Goal: Task Accomplishment & Management: Manage account settings

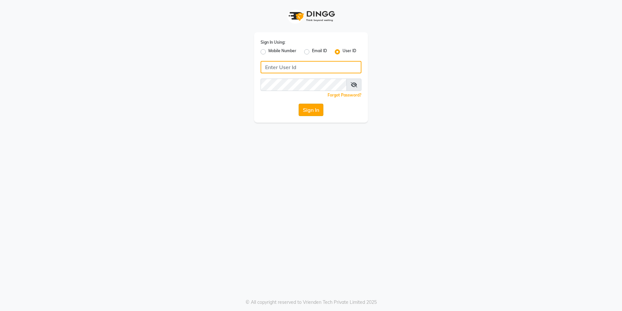
type input "e3967-01"
click at [314, 108] on button "Sign In" at bounding box center [311, 110] width 25 height 12
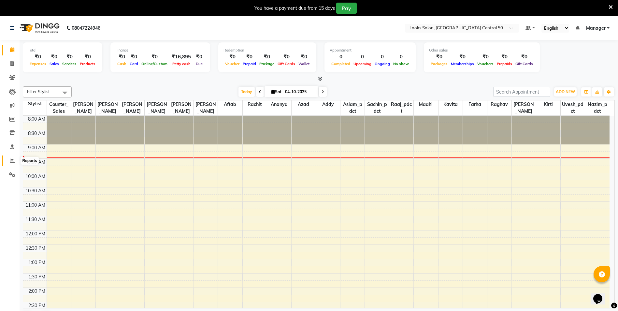
drag, startPoint x: 11, startPoint y: 160, endPoint x: 10, endPoint y: 156, distance: 3.7
click at [11, 160] on icon at bounding box center [12, 160] width 5 height 5
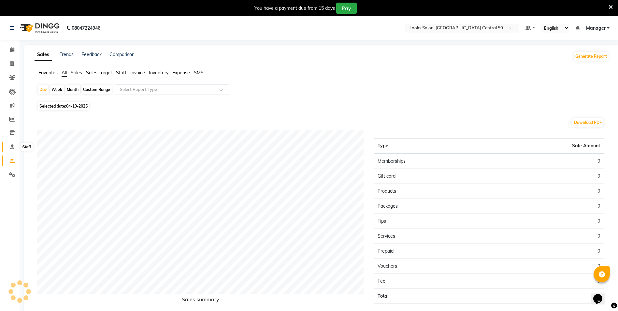
click at [11, 146] on icon at bounding box center [12, 146] width 4 height 5
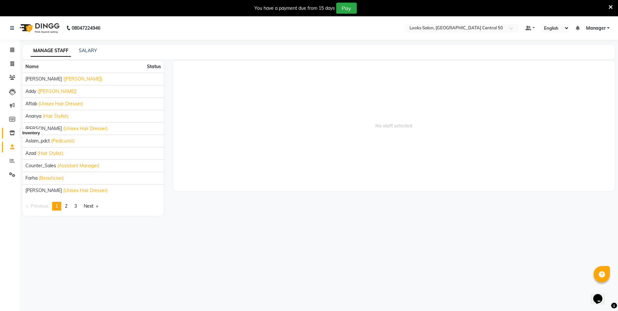
click at [14, 134] on icon at bounding box center [12, 132] width 6 height 5
select select
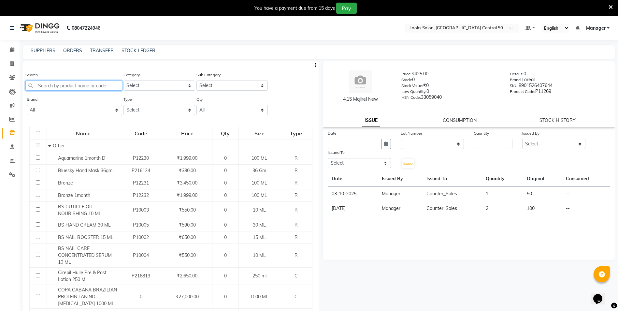
click at [47, 83] on input "text" at bounding box center [73, 85] width 97 height 10
type input "91565625"
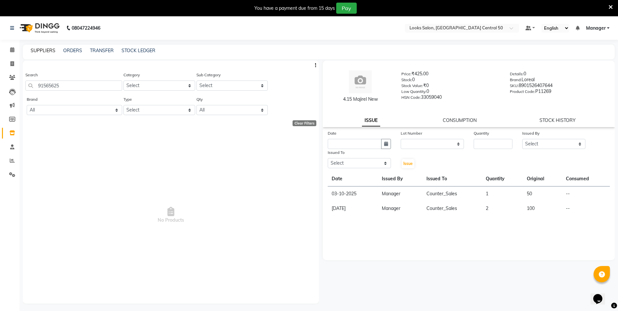
click at [51, 51] on link "SUPPLIERS" at bounding box center [43, 51] width 25 height 6
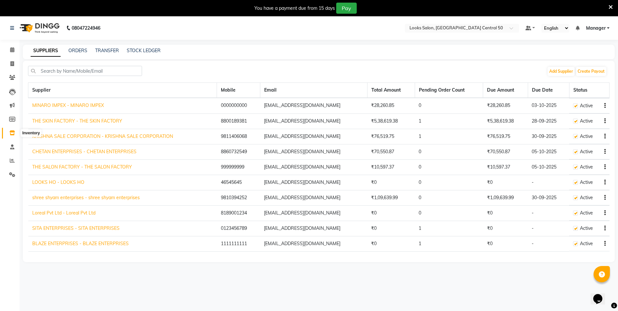
click at [12, 130] on span at bounding box center [12, 132] width 11 height 7
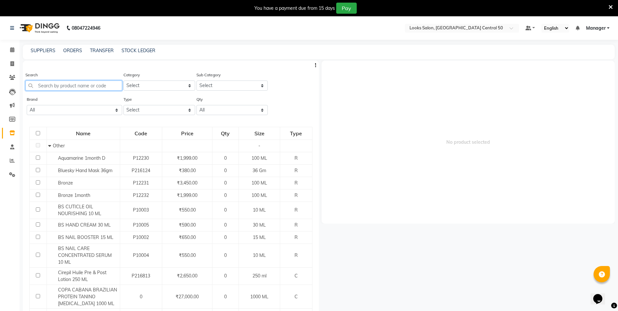
click at [58, 87] on input "text" at bounding box center [73, 85] width 97 height 10
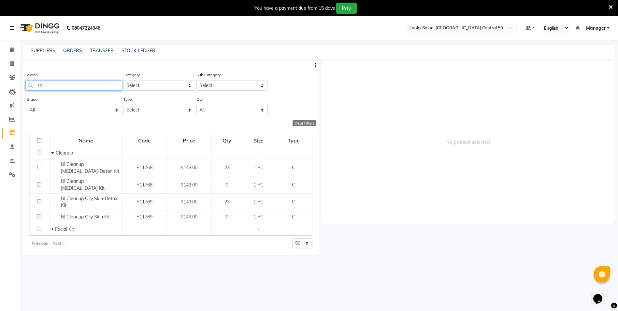
type input "9"
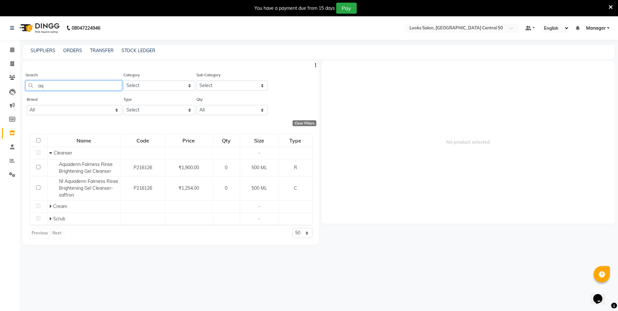
type input "a"
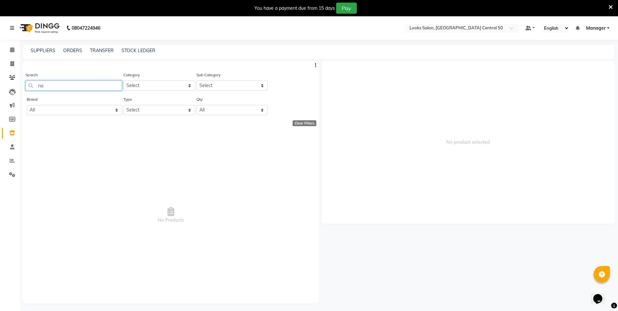
type input "n"
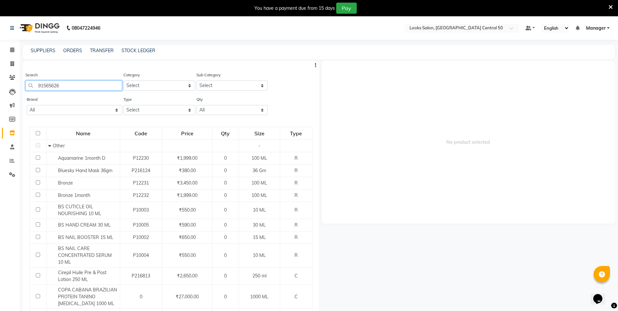
type input "91565626"
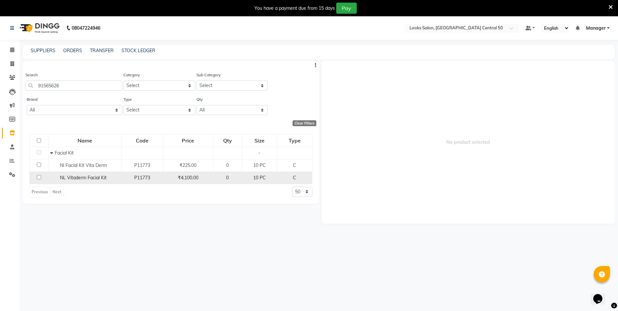
click at [37, 177] on input "checkbox" at bounding box center [39, 177] width 4 height 4
checkbox input "true"
select select
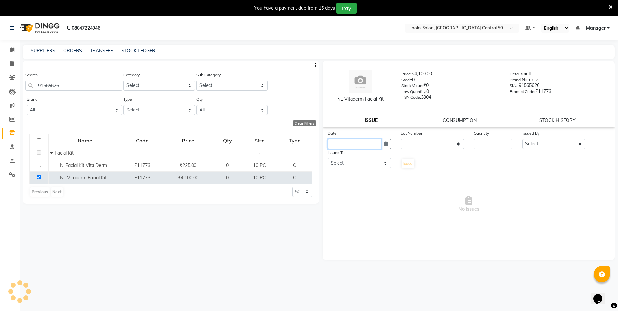
click at [380, 141] on input "text" at bounding box center [354, 144] width 54 height 10
select select "10"
select select "2025"
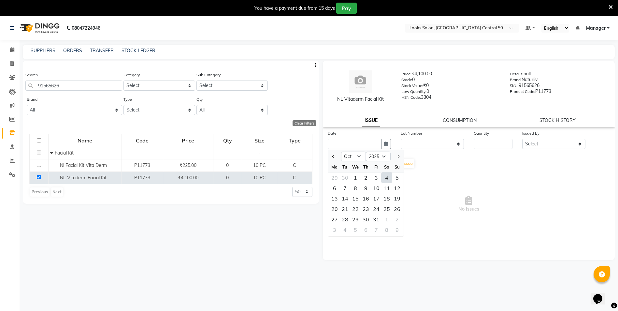
click at [385, 178] on div "4" at bounding box center [386, 177] width 10 height 10
type input "04-10-2025"
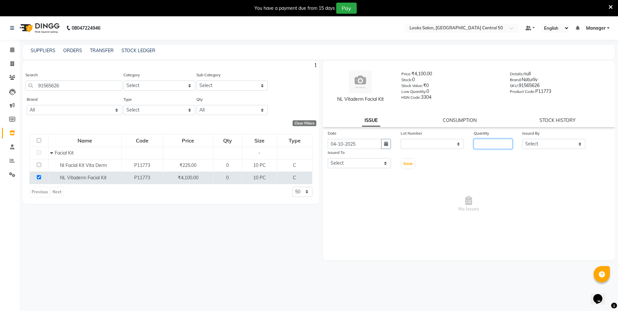
click at [504, 143] on input "number" at bounding box center [492, 144] width 39 height 10
click at [39, 177] on input "checkbox" at bounding box center [39, 177] width 4 height 4
checkbox input "false"
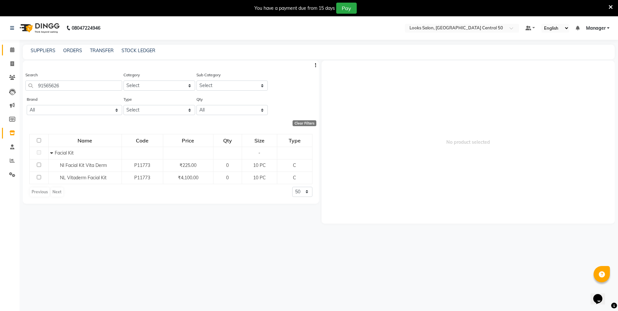
click at [12, 54] on link "Calendar" at bounding box center [10, 50] width 16 height 11
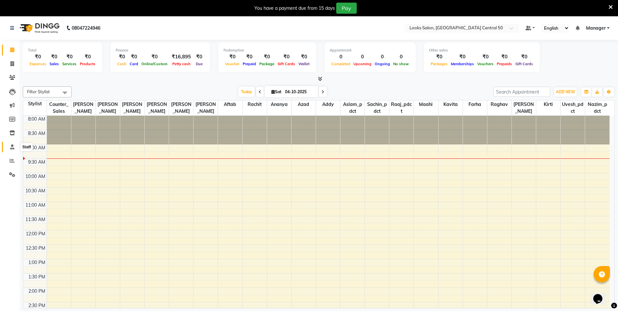
click at [9, 148] on span at bounding box center [12, 146] width 11 height 7
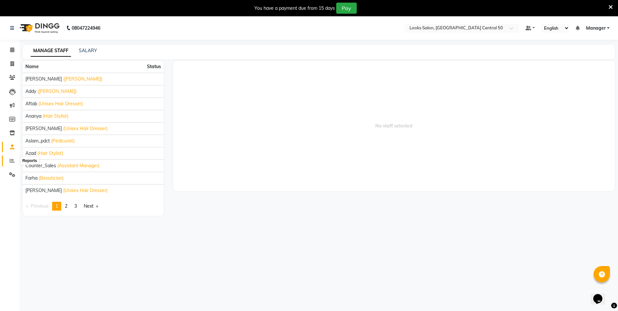
click at [12, 158] on icon at bounding box center [12, 160] width 5 height 5
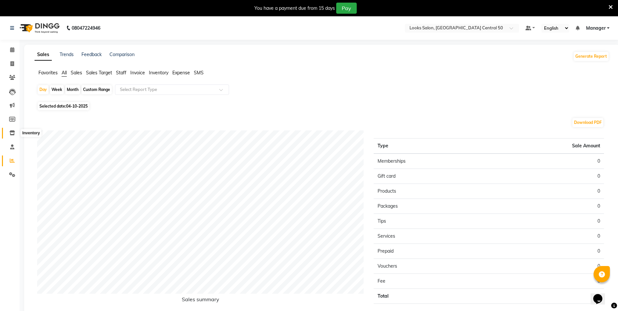
click at [13, 131] on icon at bounding box center [12, 132] width 6 height 5
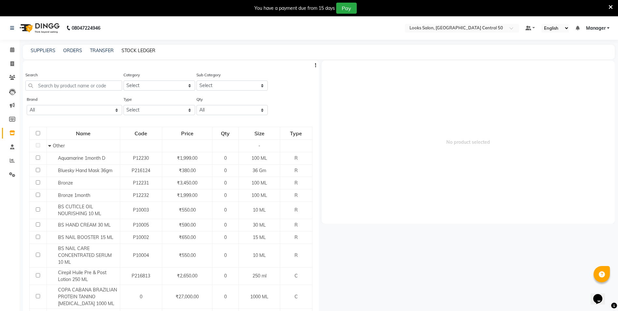
click at [136, 48] on link "STOCK LEDGER" at bounding box center [138, 51] width 34 height 6
select select "all"
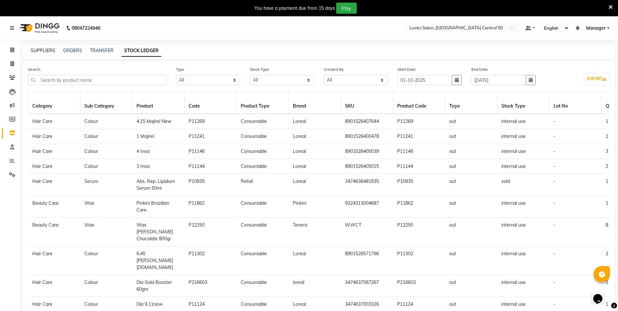
click at [51, 50] on link "SUPPLIERS" at bounding box center [43, 51] width 25 height 6
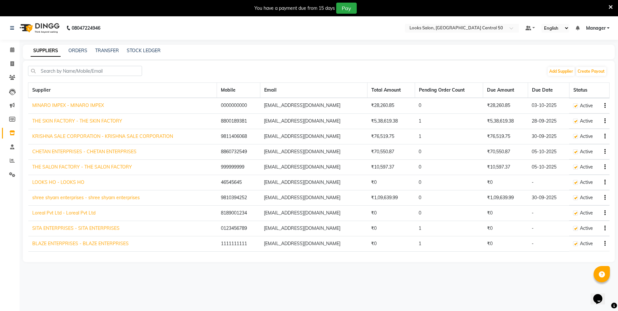
scroll to position [16, 0]
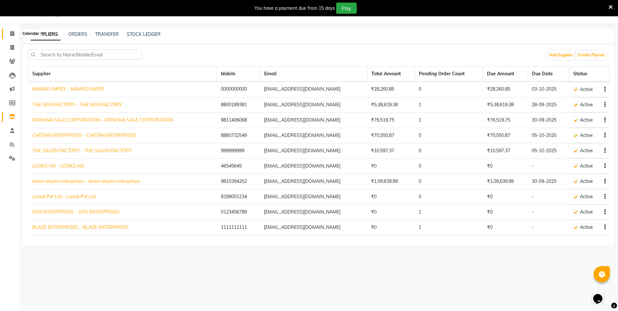
click at [13, 33] on icon at bounding box center [12, 33] width 4 height 5
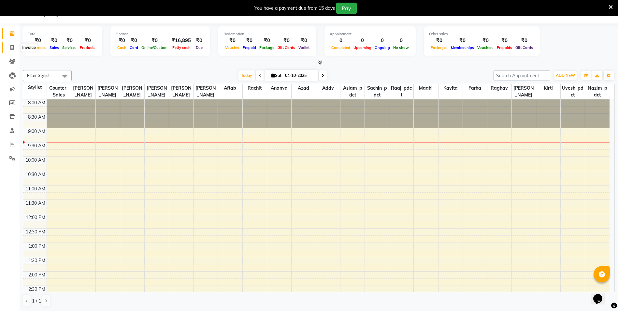
click at [9, 45] on span at bounding box center [12, 47] width 11 height 7
select select "9051"
select select "service"
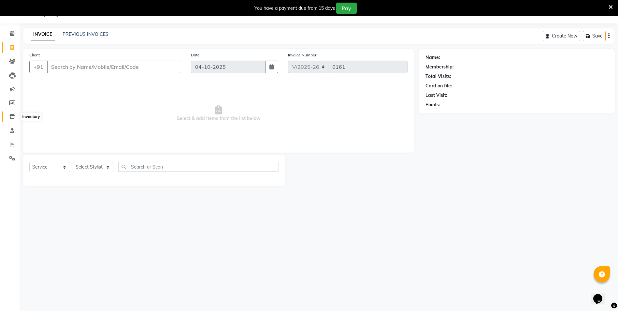
click at [13, 114] on icon at bounding box center [12, 116] width 6 height 5
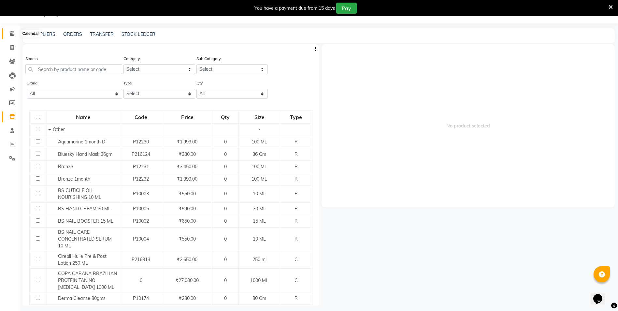
click at [12, 35] on icon at bounding box center [12, 33] width 4 height 5
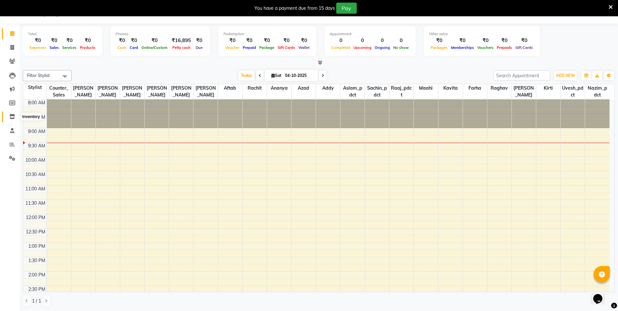
click at [9, 114] on icon at bounding box center [12, 116] width 6 height 5
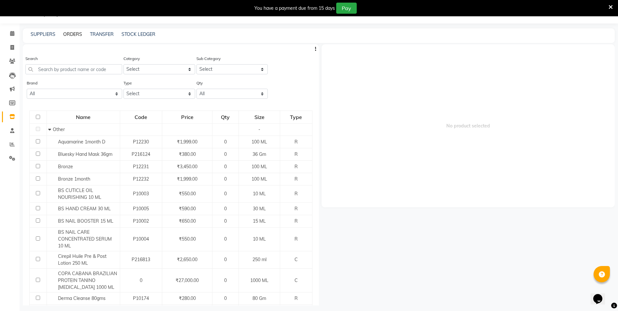
click at [76, 33] on link "ORDERS" at bounding box center [72, 34] width 19 height 6
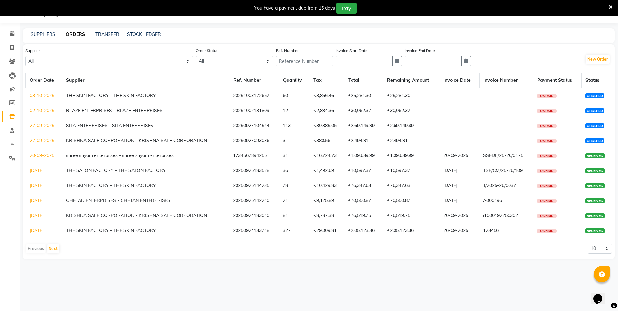
click at [49, 96] on link "03-10-2025" at bounding box center [42, 95] width 25 height 6
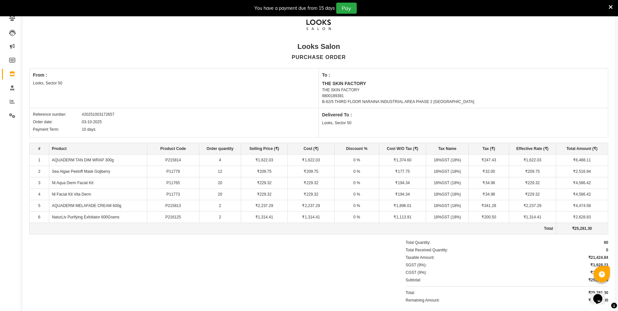
scroll to position [77, 0]
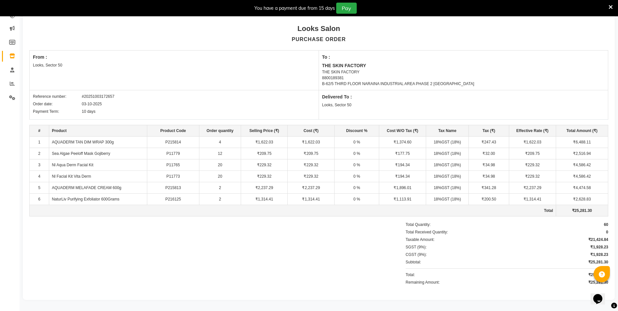
click at [554, 229] on div "Total Received Quantity: 0" at bounding box center [506, 232] width 202 height 6
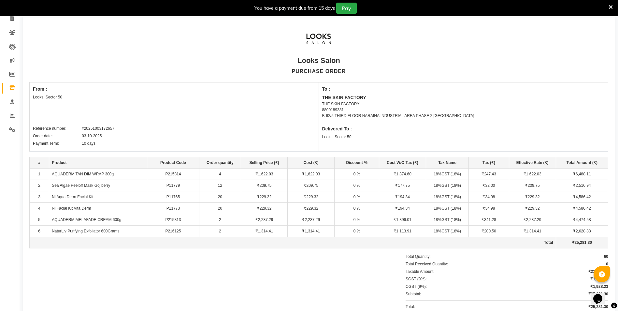
scroll to position [0, 0]
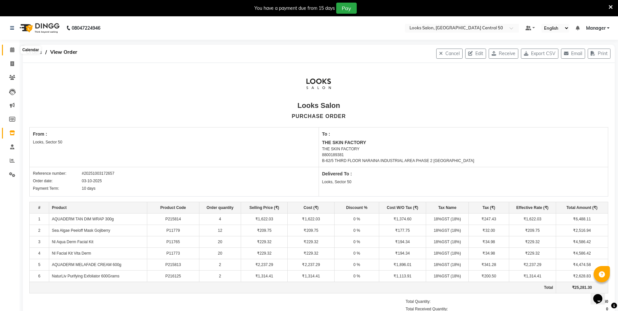
click at [13, 52] on icon at bounding box center [12, 49] width 4 height 5
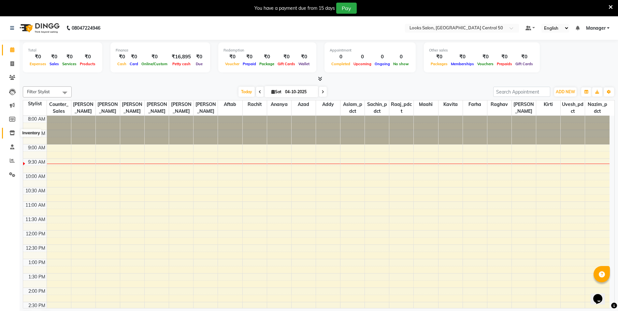
click at [12, 133] on icon at bounding box center [12, 132] width 6 height 5
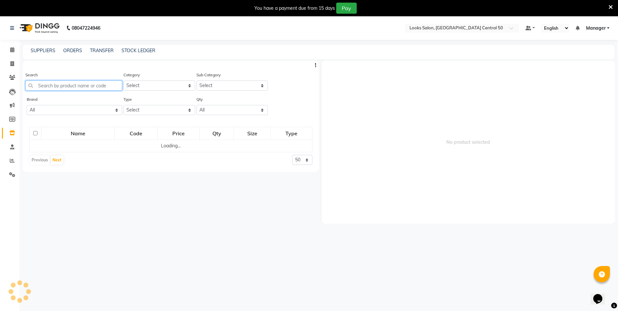
click at [54, 85] on input "text" at bounding box center [73, 85] width 97 height 10
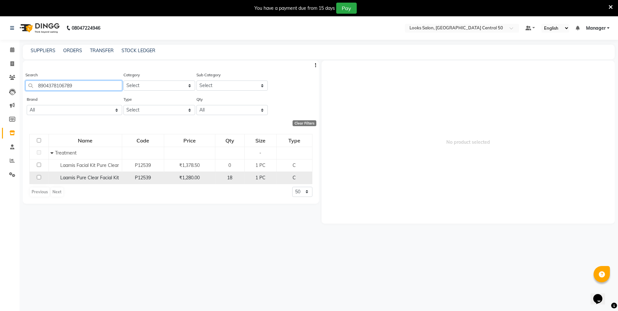
type input "8904378106789"
click at [38, 177] on input "checkbox" at bounding box center [39, 177] width 4 height 4
checkbox input "true"
select select
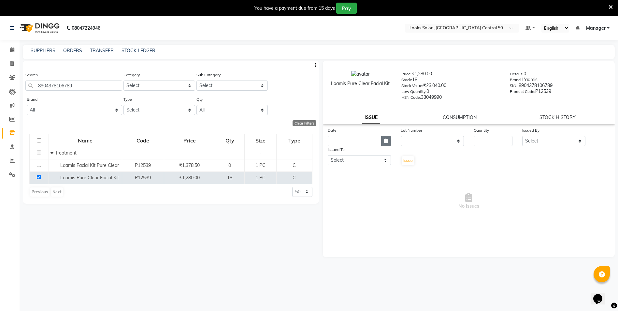
click at [386, 144] on button "button" at bounding box center [386, 141] width 10 height 10
select select "10"
select select "2025"
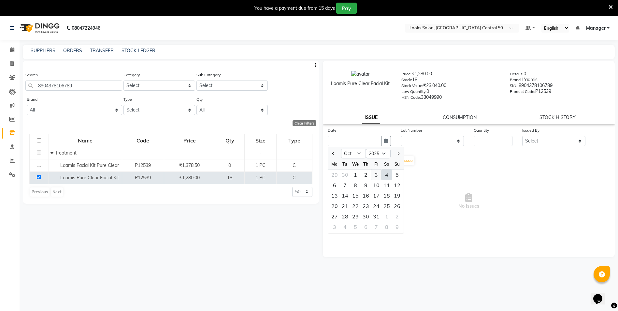
click at [380, 175] on div "3" at bounding box center [376, 174] width 10 height 10
type input "03-10-2025"
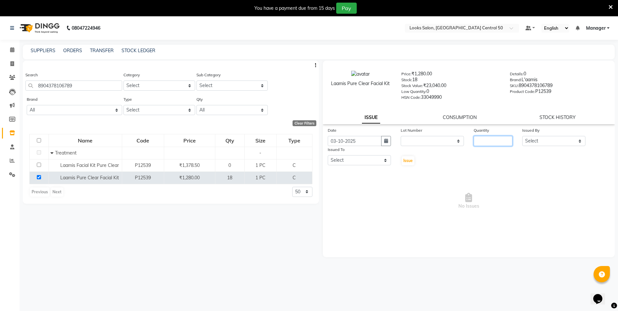
click at [501, 142] on input "number" at bounding box center [492, 141] width 39 height 10
type input "3"
click at [562, 141] on select "Select [PERSON_NAME] [PERSON_NAME] Azad Counter_Sales [PERSON_NAME] [PERSON_NAM…" at bounding box center [553, 141] width 63 height 10
select select "92219"
click at [522, 136] on select "Select [PERSON_NAME] [PERSON_NAME] Azad Counter_Sales [PERSON_NAME] [PERSON_NAM…" at bounding box center [553, 141] width 63 height 10
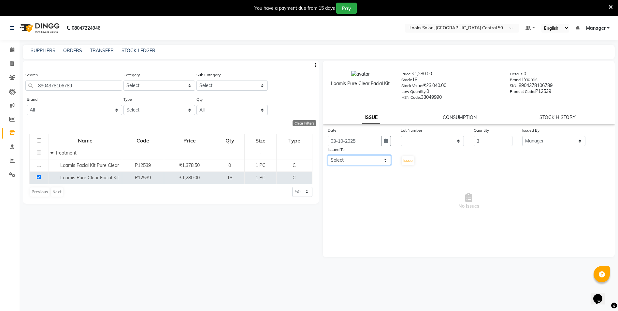
click at [356, 162] on select "Select [PERSON_NAME] [PERSON_NAME] Azad Counter_Sales [PERSON_NAME] [PERSON_NAM…" at bounding box center [358, 160] width 63 height 10
select select "92320"
click at [327, 155] on select "Select [PERSON_NAME] [PERSON_NAME] Azad Counter_Sales [PERSON_NAME] [PERSON_NAM…" at bounding box center [358, 160] width 63 height 10
click at [406, 160] on span "Issue" at bounding box center [407, 160] width 9 height 5
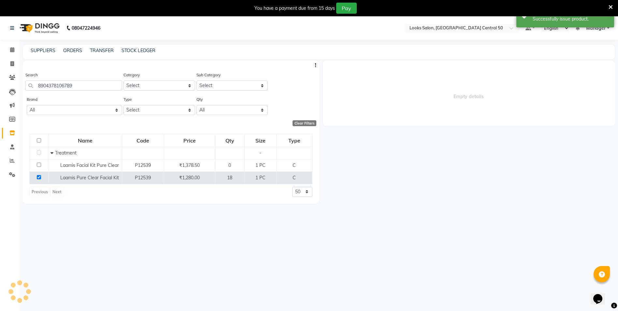
select select
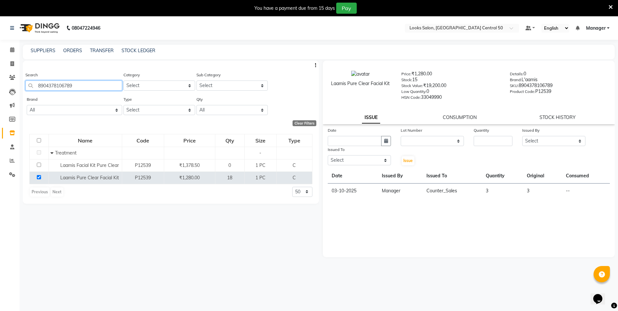
click at [94, 85] on input "8904378106789" at bounding box center [73, 85] width 97 height 10
type input "8"
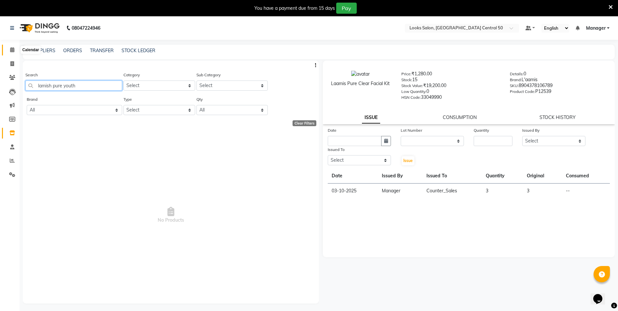
type input "lamish pure youth"
click at [11, 52] on span at bounding box center [12, 49] width 11 height 7
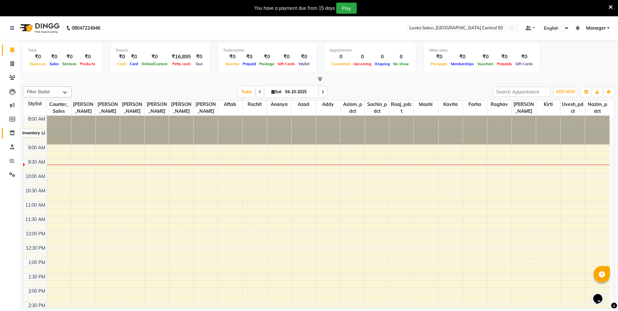
drag, startPoint x: 12, startPoint y: 134, endPoint x: 12, endPoint y: 128, distance: 5.9
click at [12, 133] on icon at bounding box center [12, 132] width 6 height 5
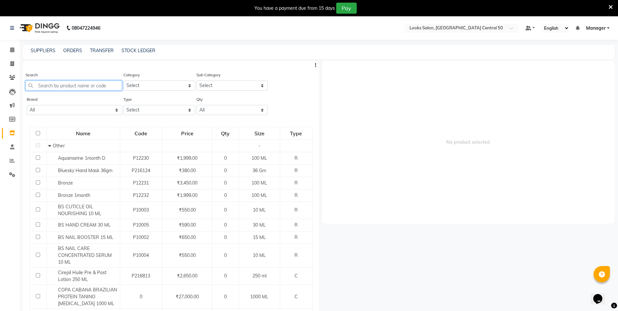
click at [78, 84] on input "text" at bounding box center [73, 85] width 97 height 10
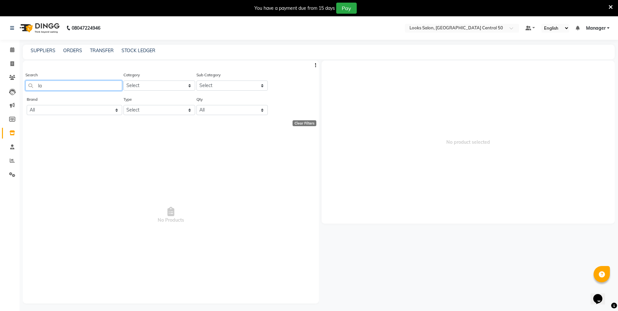
type input "l"
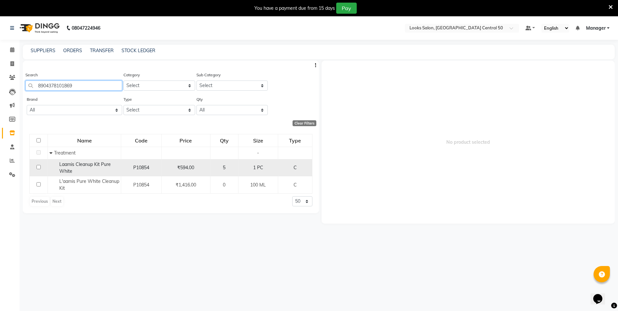
type input "8904378101869"
click at [37, 168] on input "checkbox" at bounding box center [38, 167] width 4 height 4
checkbox input "true"
select select
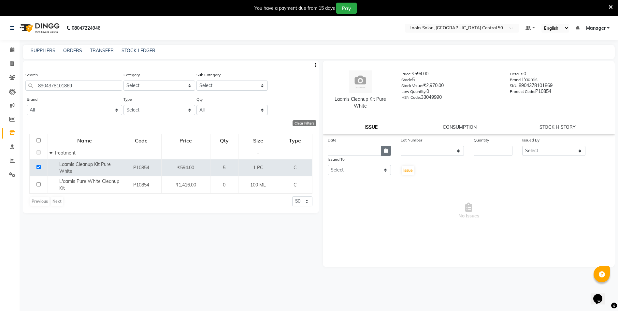
click at [381, 153] on button "button" at bounding box center [386, 151] width 10 height 10
select select "10"
select select "2025"
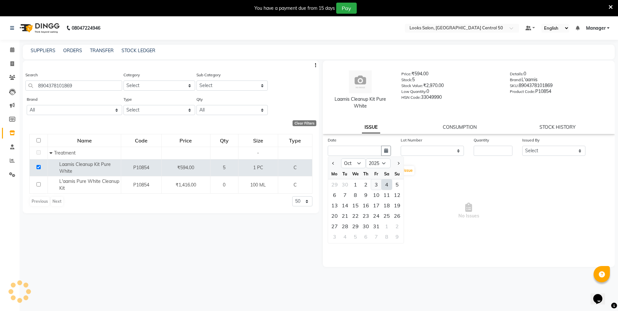
click at [378, 184] on div "3" at bounding box center [376, 184] width 10 height 10
type input "03-10-2025"
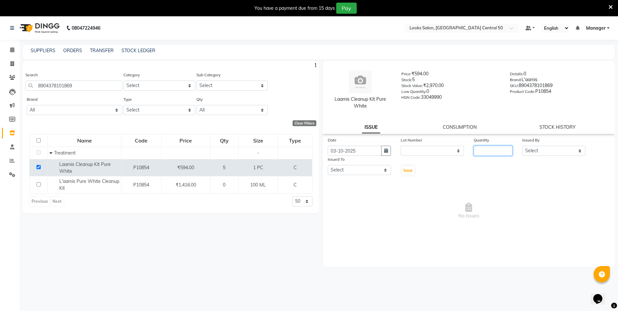
click at [507, 152] on input "number" at bounding box center [492, 151] width 39 height 10
type input "1"
click at [536, 146] on select "Select [PERSON_NAME] [PERSON_NAME] Azad Counter_Sales [PERSON_NAME] [PERSON_NAM…" at bounding box center [553, 151] width 63 height 10
select select "92219"
click at [522, 146] on select "Select [PERSON_NAME] [PERSON_NAME] Azad Counter_Sales [PERSON_NAME] [PERSON_NAM…" at bounding box center [553, 151] width 63 height 10
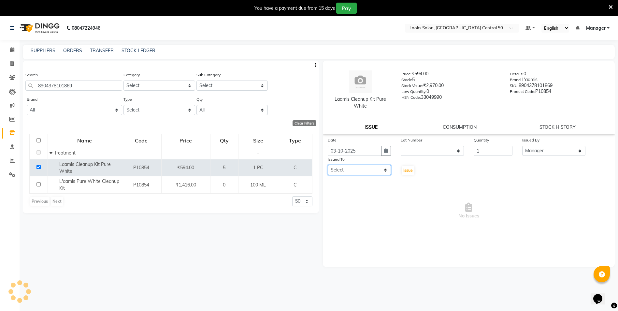
click at [359, 170] on select "Select [PERSON_NAME] [PERSON_NAME] Azad Counter_Sales [PERSON_NAME] [PERSON_NAM…" at bounding box center [358, 170] width 63 height 10
select select "92320"
click at [327, 165] on select "Select [PERSON_NAME] [PERSON_NAME] Azad Counter_Sales [PERSON_NAME] [PERSON_NAM…" at bounding box center [358, 170] width 63 height 10
click at [407, 170] on span "Issue" at bounding box center [407, 170] width 9 height 5
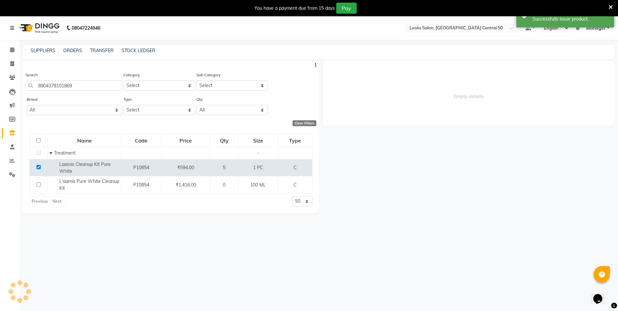
select select
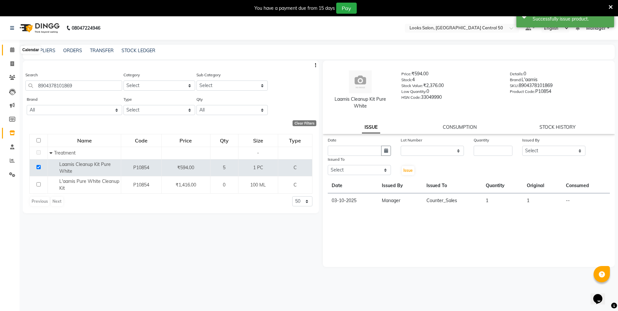
click at [12, 49] on icon at bounding box center [12, 49] width 4 height 5
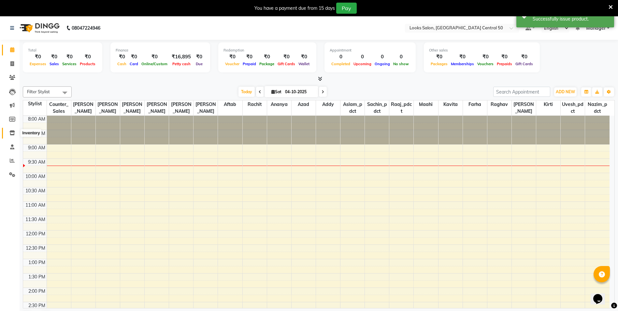
click at [13, 132] on icon at bounding box center [12, 132] width 6 height 5
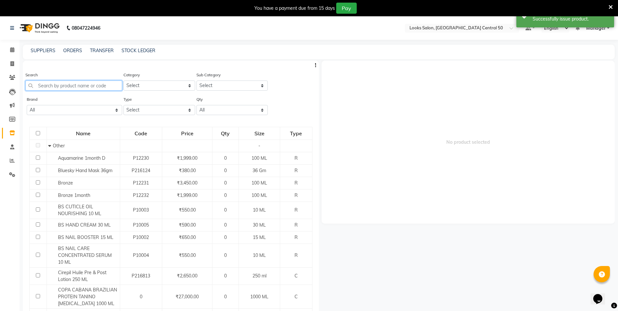
click at [62, 86] on input "text" at bounding box center [73, 85] width 97 height 10
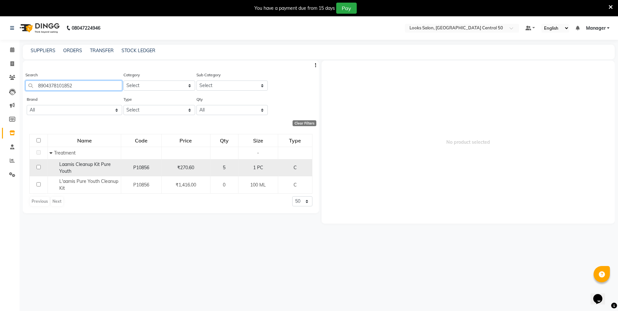
type input "8904378101852"
click at [37, 166] on input "checkbox" at bounding box center [38, 167] width 4 height 4
checkbox input "true"
select select
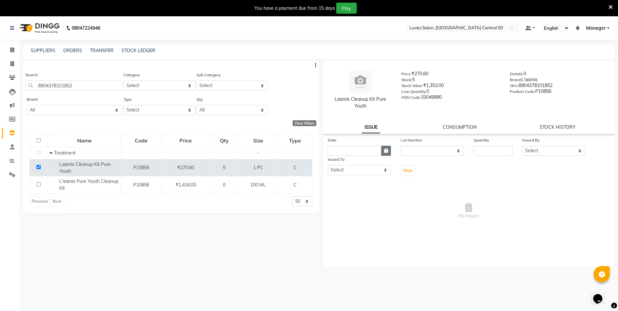
click at [384, 148] on icon "button" at bounding box center [386, 150] width 4 height 5
select select "10"
select select "2025"
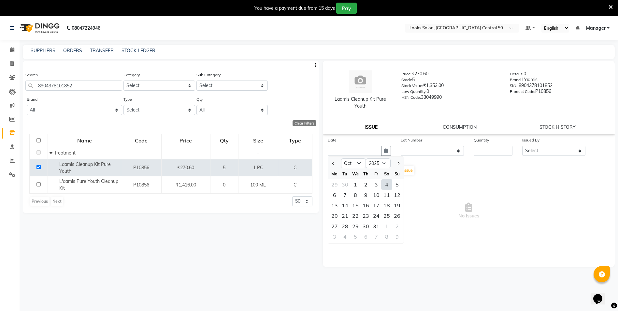
drag, startPoint x: 375, startPoint y: 185, endPoint x: 391, endPoint y: 174, distance: 18.8
click at [376, 185] on div "3" at bounding box center [376, 184] width 10 height 10
type input "03-10-2025"
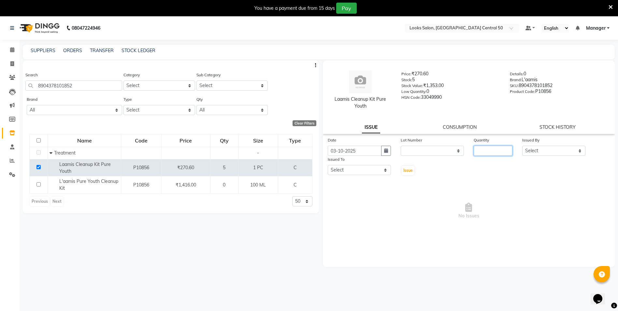
click at [492, 149] on input "number" at bounding box center [492, 151] width 39 height 10
type input "1"
click at [532, 154] on select "Select [PERSON_NAME] [PERSON_NAME] Azad Counter_Sales [PERSON_NAME] [PERSON_NAM…" at bounding box center [553, 151] width 63 height 10
select select "92219"
click at [522, 146] on select "Select [PERSON_NAME] [PERSON_NAME] Azad Counter_Sales [PERSON_NAME] [PERSON_NAM…" at bounding box center [553, 151] width 63 height 10
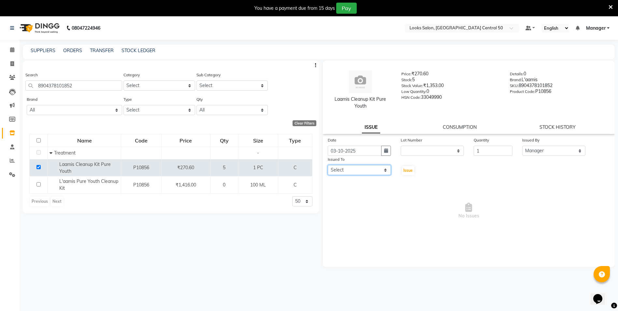
click at [355, 171] on select "Select [PERSON_NAME] [PERSON_NAME] Azad Counter_Sales [PERSON_NAME] [PERSON_NAM…" at bounding box center [358, 170] width 63 height 10
select select "92320"
click at [327, 165] on select "Select [PERSON_NAME] [PERSON_NAME] Azad Counter_Sales [PERSON_NAME] [PERSON_NAM…" at bounding box center [358, 170] width 63 height 10
click at [409, 171] on span "Issue" at bounding box center [407, 170] width 9 height 5
select select
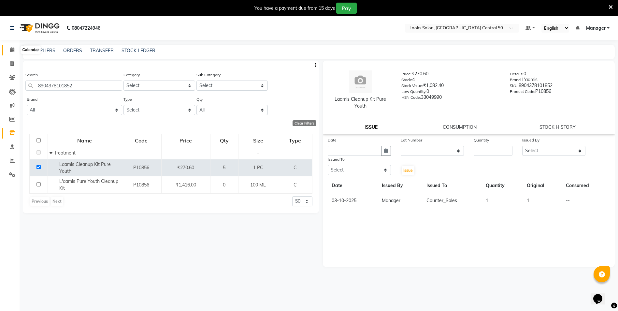
click at [11, 49] on icon at bounding box center [12, 49] width 4 height 5
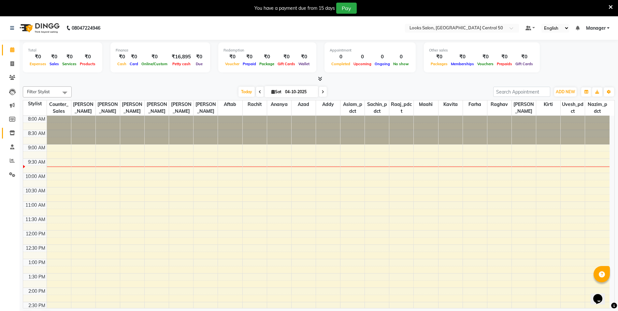
click at [16, 135] on span at bounding box center [12, 132] width 11 height 7
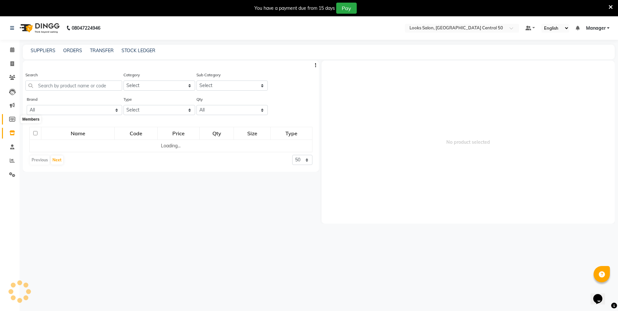
click at [14, 122] on span at bounding box center [12, 119] width 11 height 7
select select
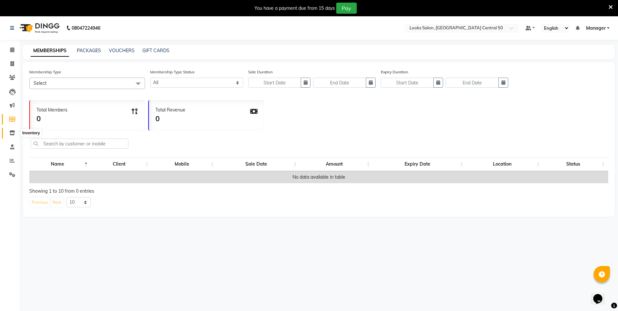
click at [12, 135] on span at bounding box center [12, 132] width 11 height 7
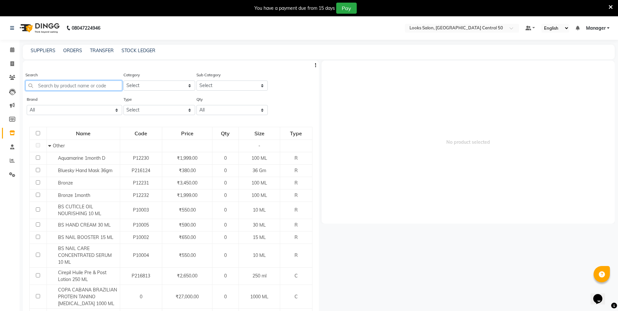
click at [61, 88] on input "text" at bounding box center [73, 85] width 97 height 10
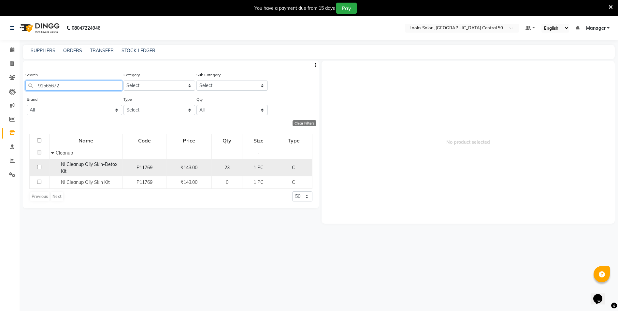
type input "91565672"
click at [39, 166] on input "checkbox" at bounding box center [39, 167] width 4 height 4
checkbox input "true"
select select
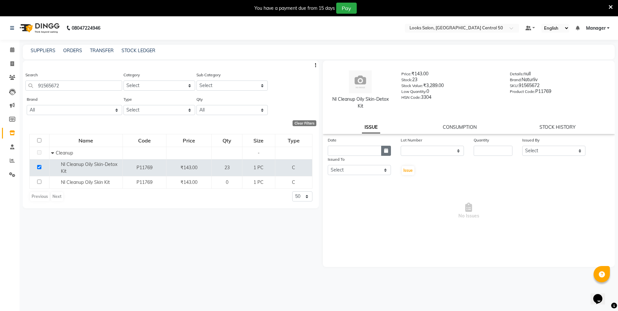
click at [385, 151] on icon "button" at bounding box center [386, 150] width 4 height 5
select select "10"
select select "2025"
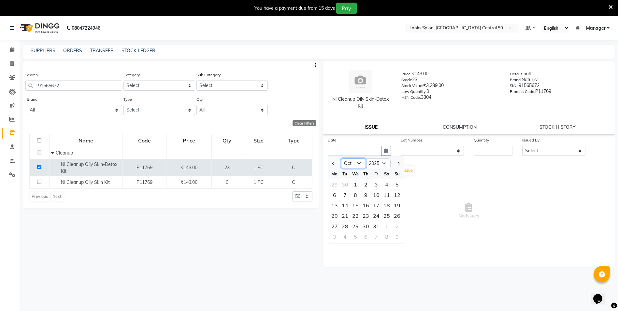
drag, startPoint x: 355, startPoint y: 165, endPoint x: 356, endPoint y: 169, distance: 4.4
click at [355, 165] on select "Jan Feb Mar Apr May Jun [DATE] Aug Sep Oct Nov Dec" at bounding box center [353, 163] width 25 height 10
select select "9"
click at [341, 158] on select "Jan Feb Mar Apr May Jun [DATE] Aug Sep Oct Nov Dec" at bounding box center [353, 163] width 25 height 10
click at [364, 217] on div "25" at bounding box center [365, 215] width 10 height 10
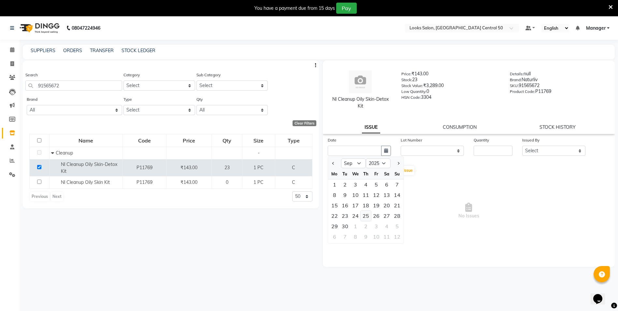
type input "[DATE]"
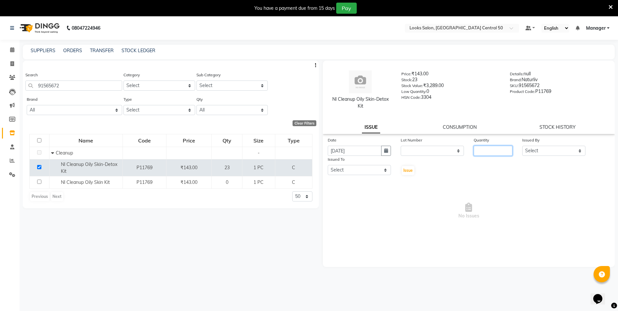
click at [490, 150] on input "number" at bounding box center [492, 151] width 39 height 10
type input "4"
click at [536, 153] on select "Select [PERSON_NAME] [PERSON_NAME] Azad Counter_Sales [PERSON_NAME] [PERSON_NAM…" at bounding box center [553, 151] width 63 height 10
select select "92219"
click at [522, 146] on select "Select [PERSON_NAME] [PERSON_NAME] Azad Counter_Sales [PERSON_NAME] [PERSON_NAM…" at bounding box center [553, 151] width 63 height 10
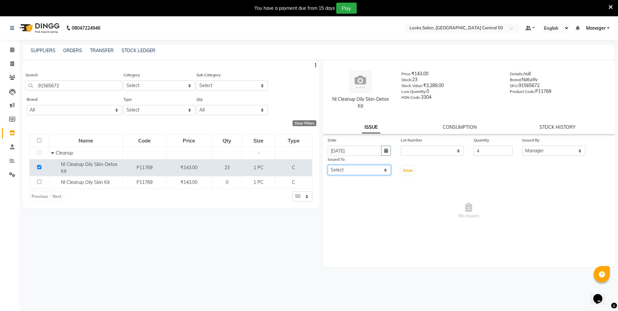
drag, startPoint x: 378, startPoint y: 171, endPoint x: 375, endPoint y: 164, distance: 7.6
click at [378, 171] on select "Select [PERSON_NAME] [PERSON_NAME] Azad Counter_Sales [PERSON_NAME] [PERSON_NAM…" at bounding box center [358, 170] width 63 height 10
select select "92320"
click at [327, 165] on select "Select [PERSON_NAME] [PERSON_NAME] Azad Counter_Sales [PERSON_NAME] [PERSON_NAM…" at bounding box center [358, 170] width 63 height 10
click at [406, 171] on span "Issue" at bounding box center [407, 170] width 9 height 5
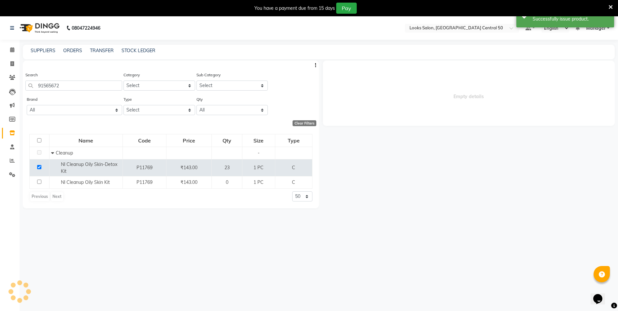
select select
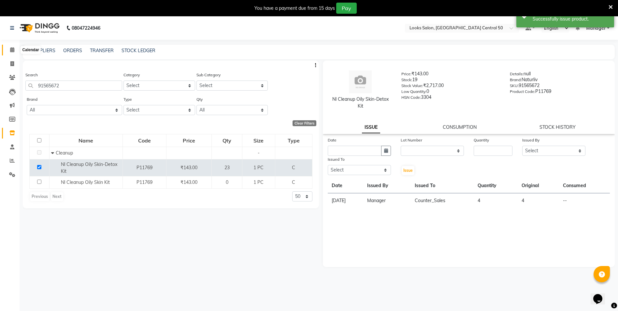
click at [14, 49] on icon at bounding box center [12, 49] width 4 height 5
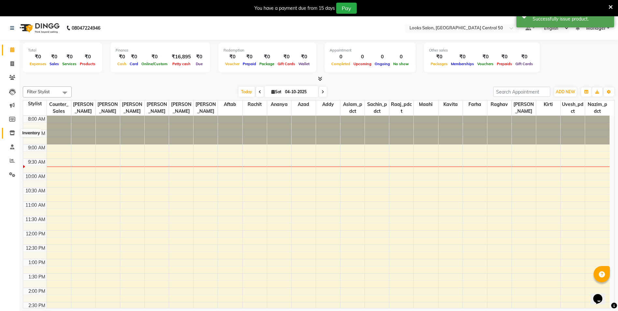
click at [12, 133] on icon at bounding box center [12, 132] width 6 height 5
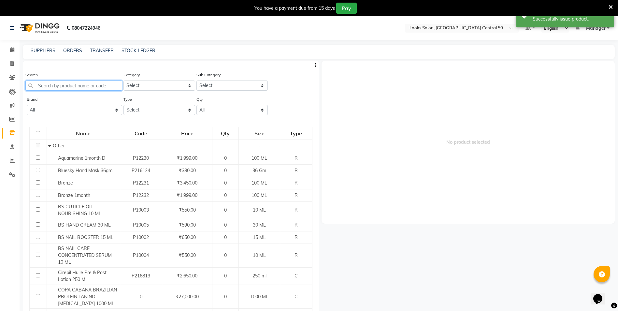
click at [47, 86] on input "text" at bounding box center [73, 85] width 97 height 10
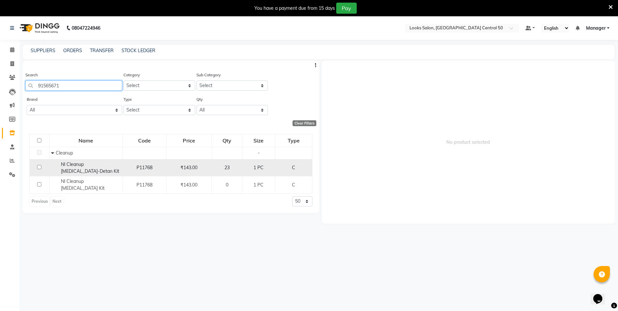
type input "91565671"
click at [39, 165] on input "checkbox" at bounding box center [39, 167] width 4 height 4
checkbox input "true"
select select
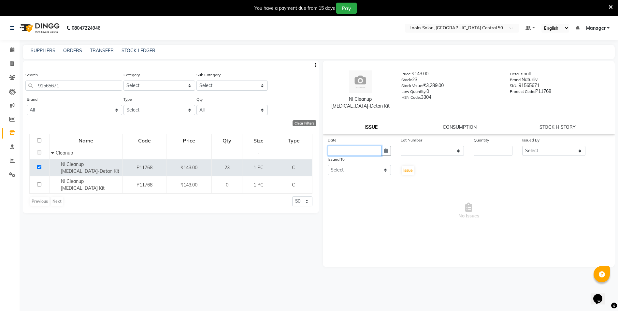
click at [374, 153] on input "text" at bounding box center [354, 151] width 54 height 10
select select "10"
select select "2025"
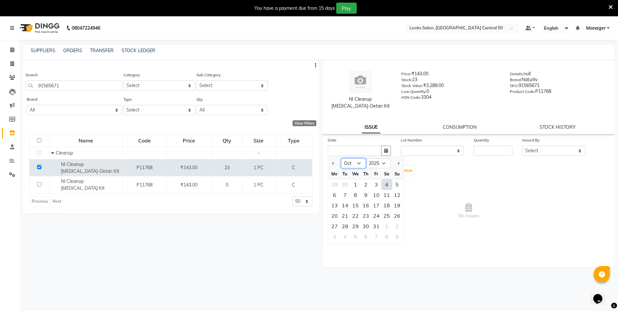
drag, startPoint x: 361, startPoint y: 164, endPoint x: 361, endPoint y: 169, distance: 4.9
click at [361, 164] on select "Jan Feb Mar Apr May Jun [DATE] Aug Sep Oct Nov Dec" at bounding box center [353, 163] width 25 height 10
select select "9"
click at [341, 158] on select "Jan Feb Mar Apr May Jun [DATE] Aug Sep Oct Nov Dec" at bounding box center [353, 163] width 25 height 10
click at [370, 214] on div "25" at bounding box center [365, 215] width 10 height 10
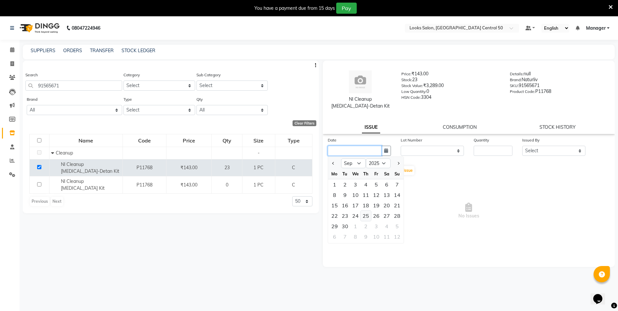
type input "[DATE]"
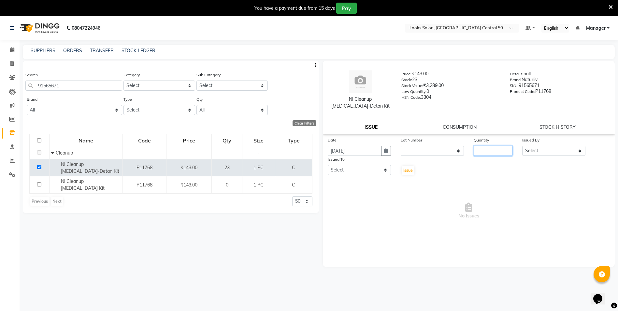
click at [489, 150] on input "number" at bounding box center [492, 151] width 39 height 10
type input "4"
click at [555, 155] on select "Select [PERSON_NAME] [PERSON_NAME] Azad Counter_Sales [PERSON_NAME] [PERSON_NAM…" at bounding box center [553, 151] width 63 height 10
select select "92219"
click at [522, 146] on select "Select [PERSON_NAME] [PERSON_NAME] Azad Counter_Sales [PERSON_NAME] [PERSON_NAM…" at bounding box center [553, 151] width 63 height 10
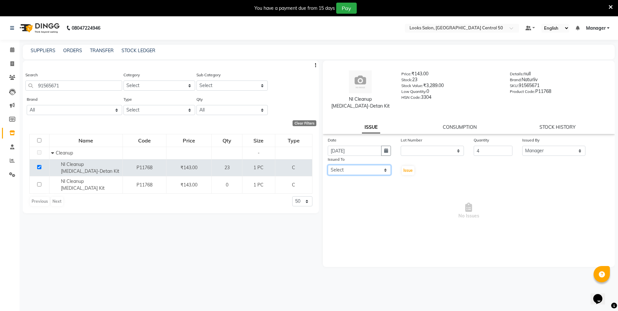
drag, startPoint x: 373, startPoint y: 172, endPoint x: 371, endPoint y: 164, distance: 7.7
click at [373, 172] on select "Select [PERSON_NAME] [PERSON_NAME] Azad Counter_Sales [PERSON_NAME] [PERSON_NAM…" at bounding box center [358, 170] width 63 height 10
select select "92320"
click at [327, 165] on select "Select [PERSON_NAME] [PERSON_NAME] Azad Counter_Sales [PERSON_NAME] [PERSON_NAM…" at bounding box center [358, 170] width 63 height 10
click at [411, 169] on span "Issue" at bounding box center [407, 170] width 9 height 5
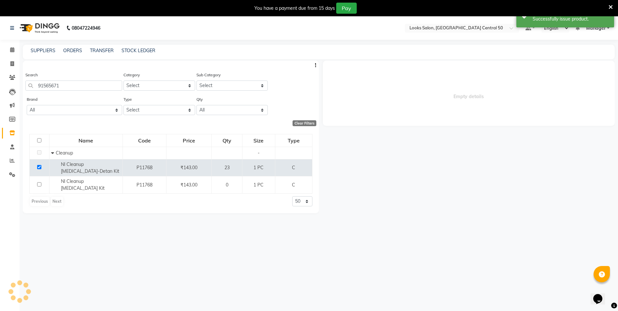
select select
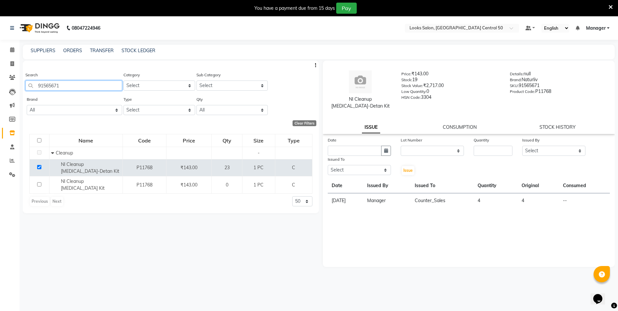
click at [106, 87] on input "91565671" at bounding box center [73, 85] width 97 height 10
type input "9"
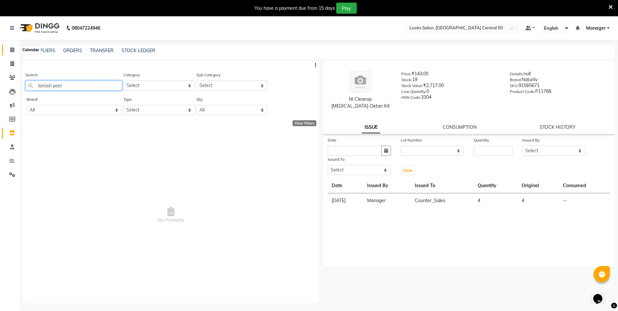
type input "lamish peel"
drag, startPoint x: 10, startPoint y: 51, endPoint x: 10, endPoint y: 65, distance: 14.3
click at [10, 51] on icon at bounding box center [12, 49] width 4 height 5
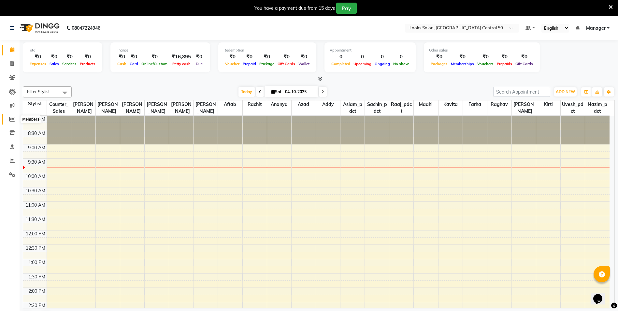
click at [10, 119] on icon at bounding box center [12, 119] width 6 height 5
select select
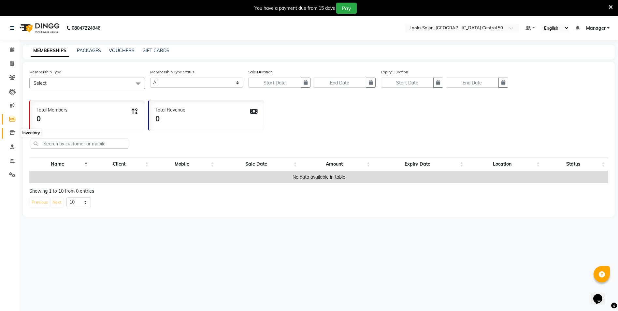
click at [14, 134] on icon at bounding box center [12, 132] width 6 height 5
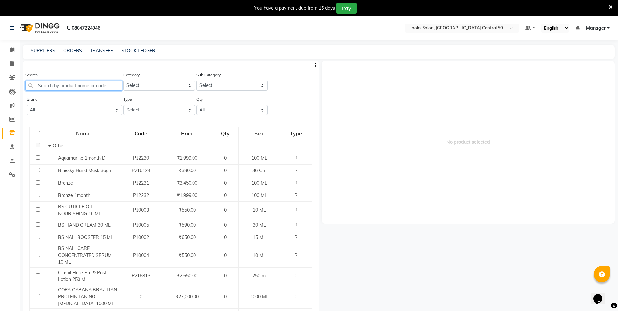
click at [51, 89] on input "text" at bounding box center [73, 85] width 97 height 10
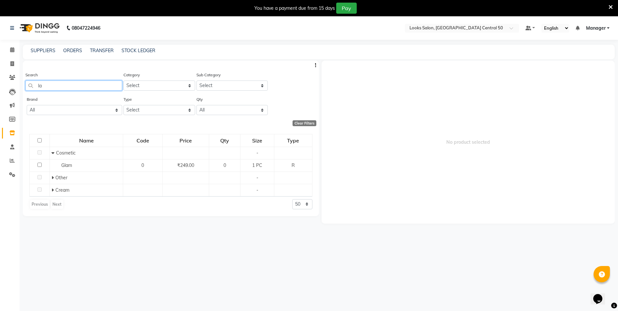
type input "l"
type input "r"
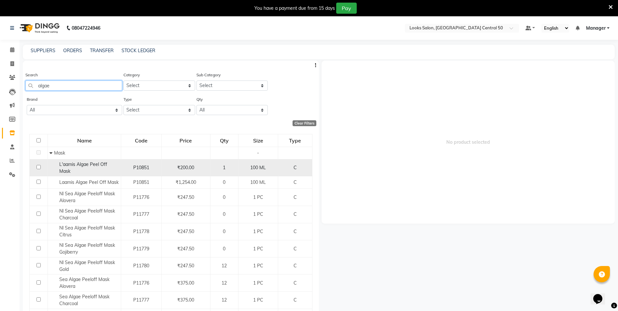
type input "algae"
click at [37, 166] on input "checkbox" at bounding box center [38, 167] width 4 height 4
checkbox input "true"
select select
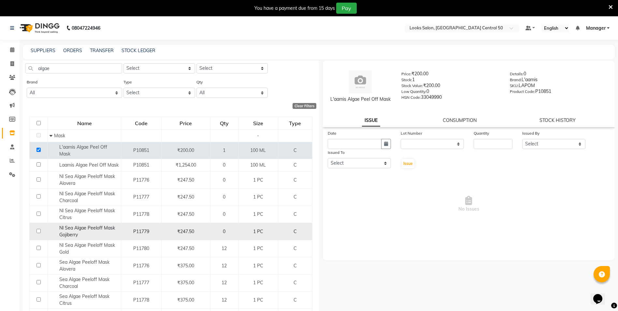
scroll to position [33, 0]
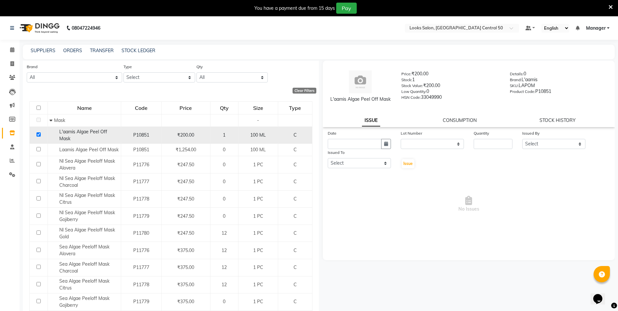
click at [38, 133] on input "checkbox" at bounding box center [38, 134] width 4 height 4
checkbox input "false"
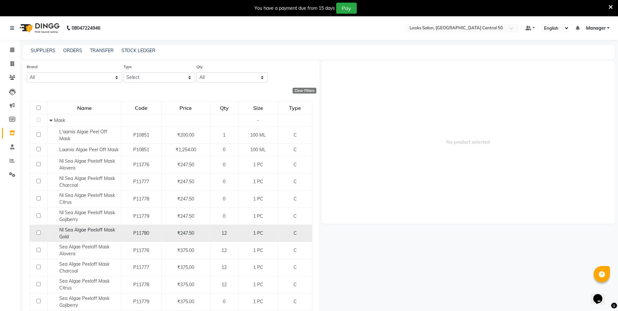
click at [39, 232] on input "checkbox" at bounding box center [38, 232] width 4 height 4
checkbox input "true"
select select
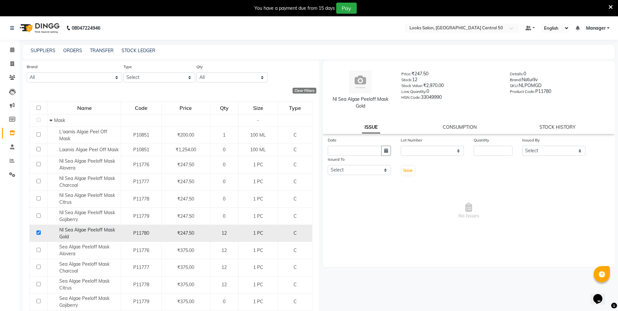
click at [39, 232] on input "checkbox" at bounding box center [38, 232] width 4 height 4
checkbox input "false"
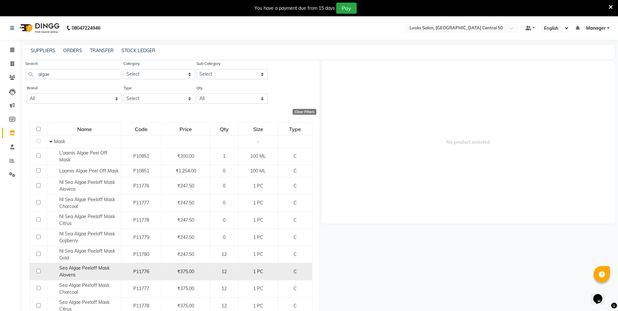
scroll to position [0, 0]
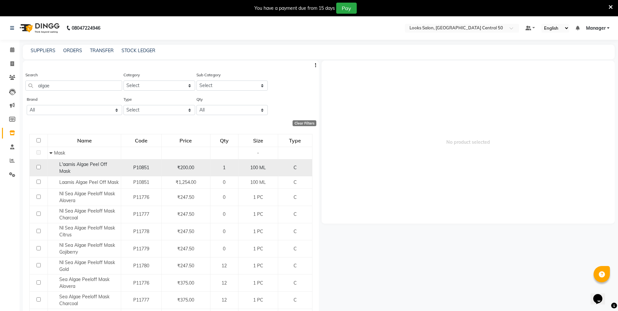
click at [36, 165] on input "checkbox" at bounding box center [38, 167] width 4 height 4
checkbox input "true"
select select
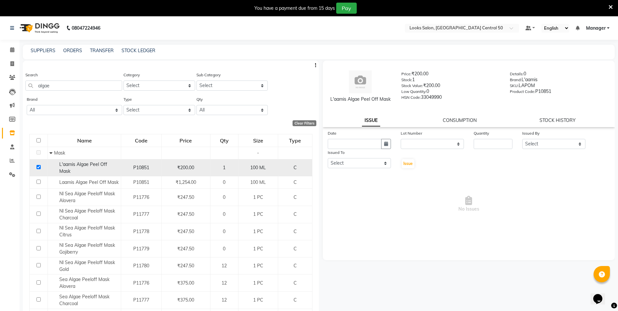
click at [37, 166] on input "checkbox" at bounding box center [38, 167] width 4 height 4
checkbox input "false"
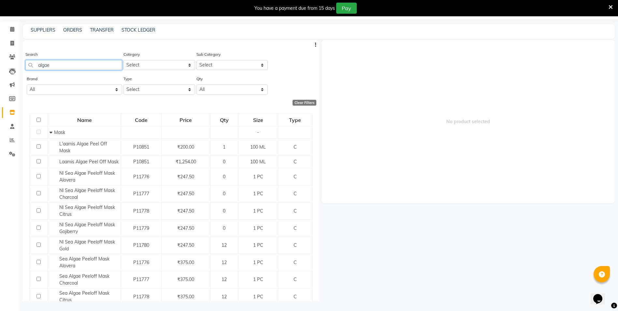
click at [60, 64] on input "algae" at bounding box center [73, 65] width 97 height 10
type input "a"
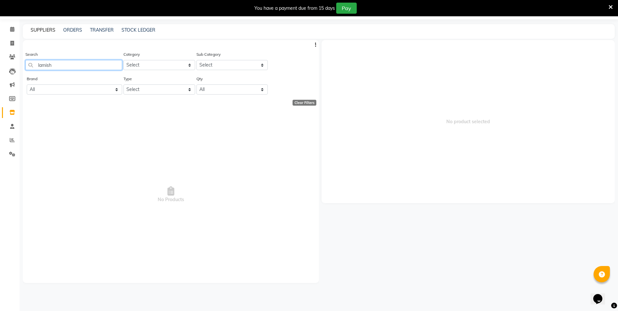
type input "lamish"
click at [46, 29] on link "SUPPLIERS" at bounding box center [43, 30] width 25 height 6
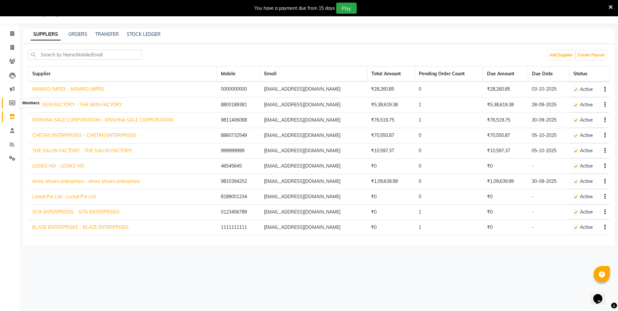
click at [11, 102] on icon at bounding box center [12, 102] width 6 height 5
select select
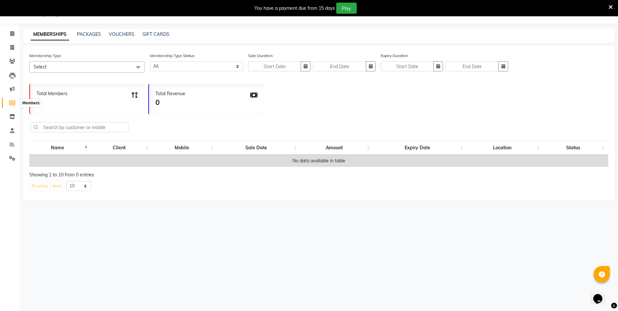
click at [13, 104] on icon at bounding box center [12, 102] width 6 height 5
click at [13, 119] on span at bounding box center [12, 116] width 11 height 7
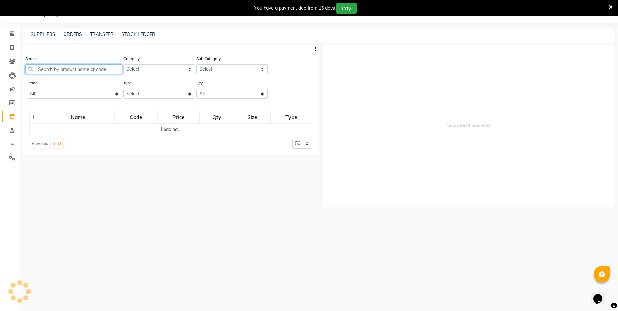
click at [54, 65] on input "text" at bounding box center [73, 69] width 97 height 10
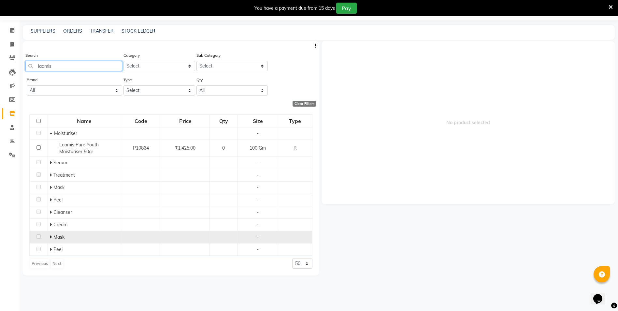
scroll to position [21, 0]
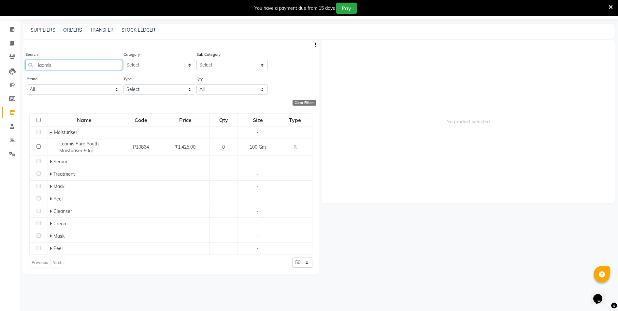
click at [75, 66] on input "laamis" at bounding box center [73, 65] width 97 height 10
type input "l"
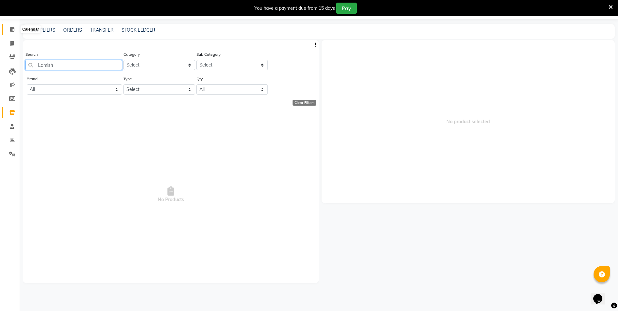
type input "Lamish"
click at [11, 28] on icon at bounding box center [12, 29] width 4 height 5
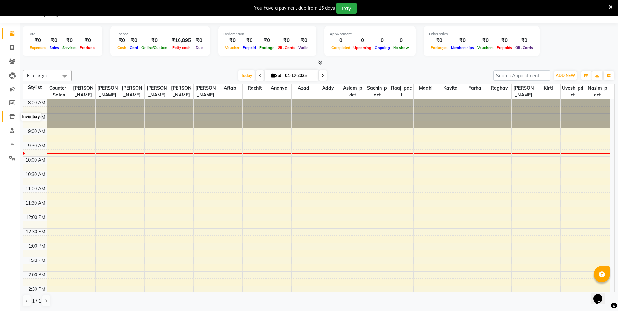
click at [12, 114] on icon at bounding box center [12, 116] width 6 height 5
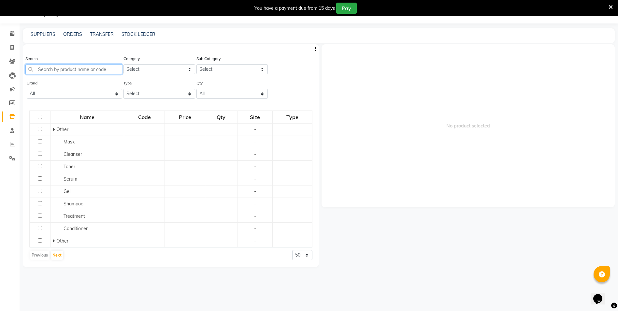
click at [61, 72] on input "text" at bounding box center [73, 69] width 97 height 10
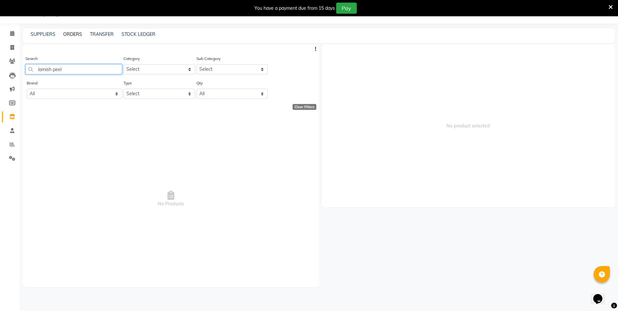
type input "lamish peel"
click at [77, 34] on link "ORDERS" at bounding box center [72, 34] width 19 height 6
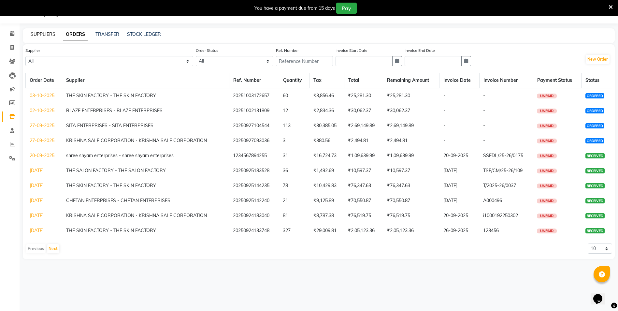
click at [41, 36] on link "SUPPLIERS" at bounding box center [43, 34] width 25 height 6
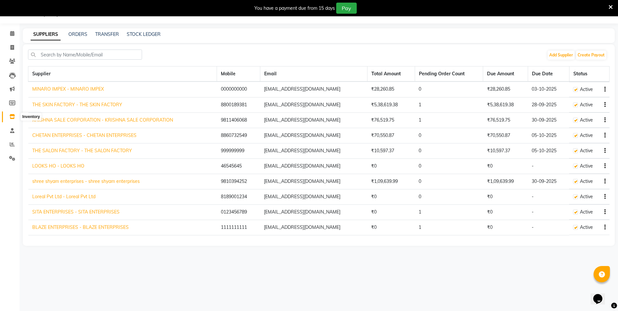
click at [13, 120] on span at bounding box center [12, 116] width 11 height 7
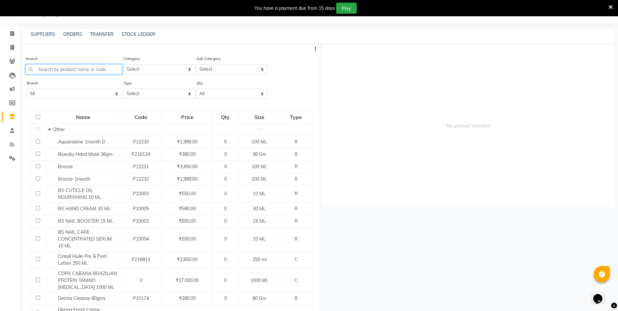
click at [62, 72] on input "text" at bounding box center [73, 69] width 97 height 10
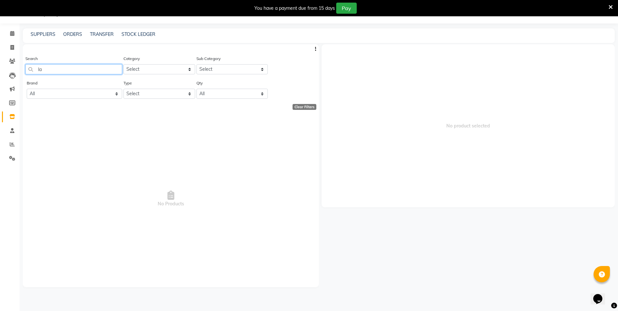
type input "l"
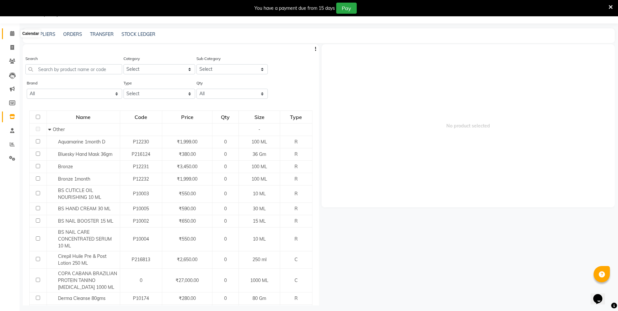
click at [11, 35] on icon at bounding box center [12, 33] width 4 height 5
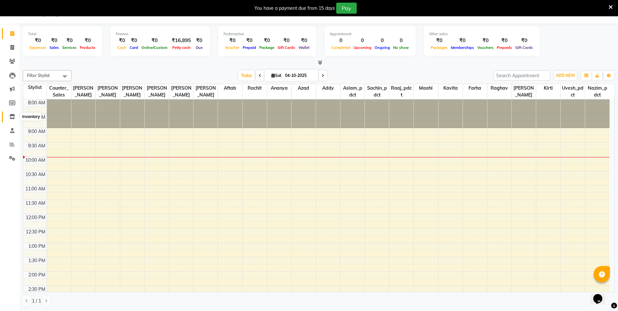
click at [15, 116] on icon at bounding box center [12, 116] width 6 height 5
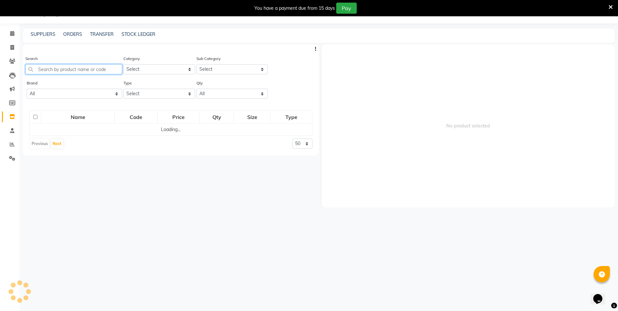
click at [74, 67] on input "text" at bounding box center [73, 69] width 97 height 10
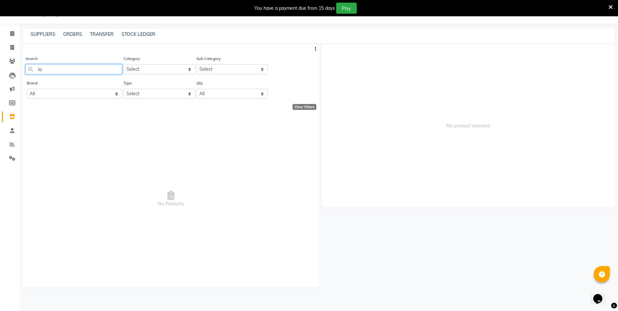
type input "l"
type input "rubber mask"
click at [15, 34] on span at bounding box center [12, 33] width 11 height 7
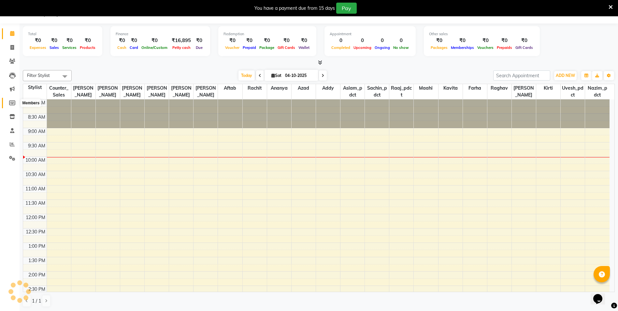
click at [12, 100] on span at bounding box center [12, 102] width 11 height 7
select select
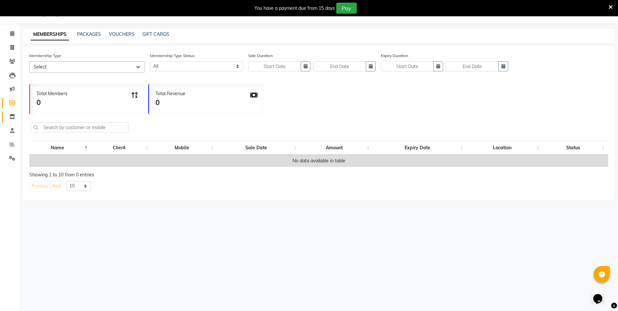
click at [12, 115] on icon at bounding box center [12, 116] width 6 height 5
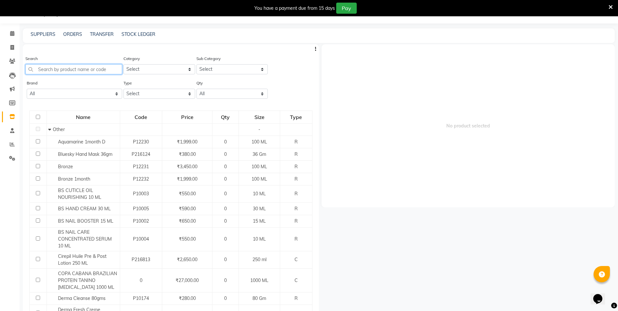
click at [55, 66] on input "text" at bounding box center [73, 69] width 97 height 10
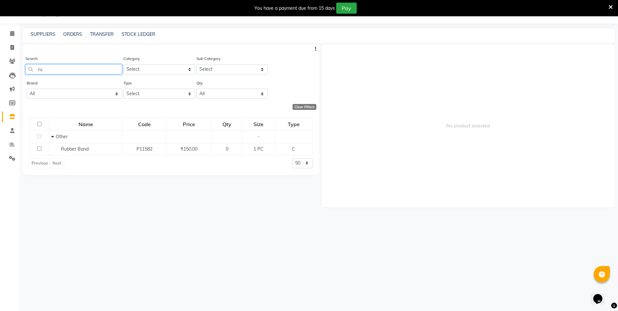
type input "r"
type input "p"
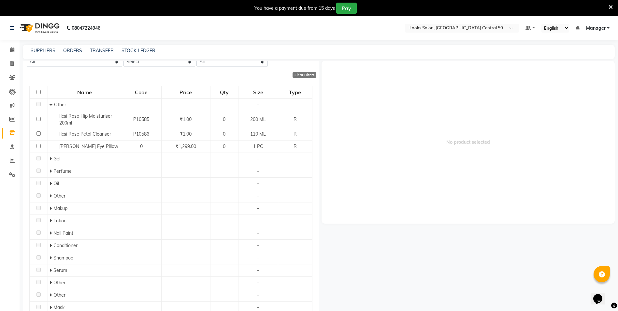
scroll to position [7, 0]
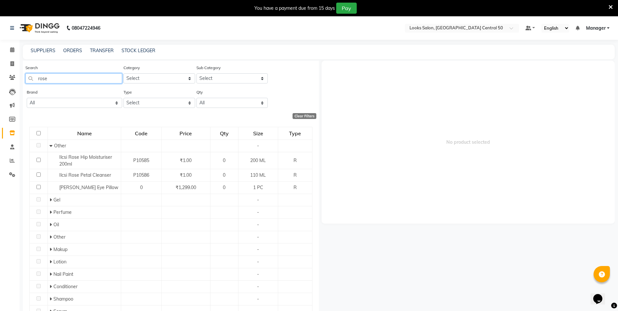
click at [78, 79] on input "rose" at bounding box center [73, 78] width 97 height 10
type input "r"
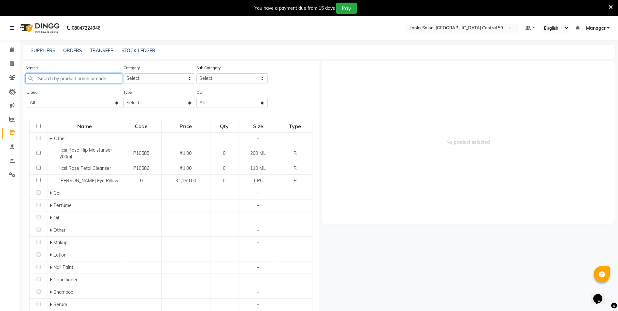
scroll to position [0, 0]
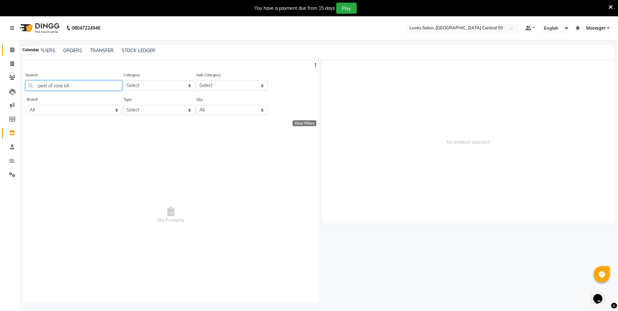
type input "peel of rose kit"
click at [13, 50] on icon at bounding box center [12, 49] width 4 height 5
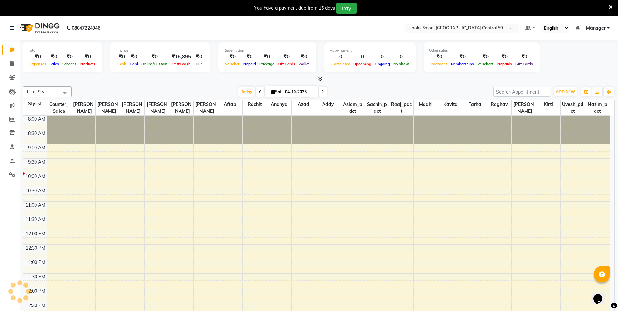
scroll to position [58, 0]
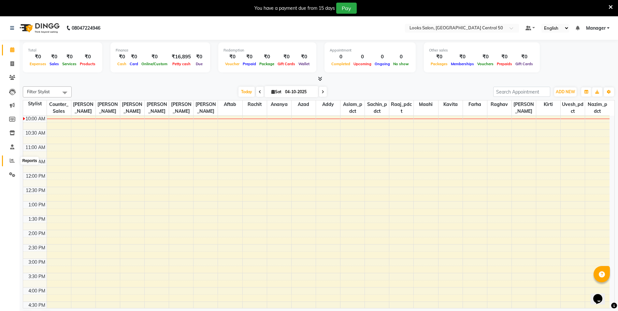
click at [10, 159] on icon at bounding box center [12, 160] width 5 height 5
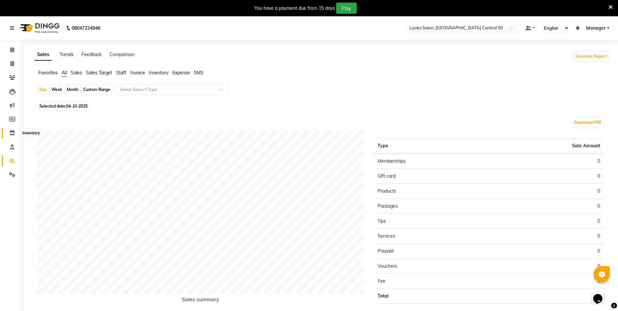
click at [12, 133] on icon at bounding box center [12, 132] width 6 height 5
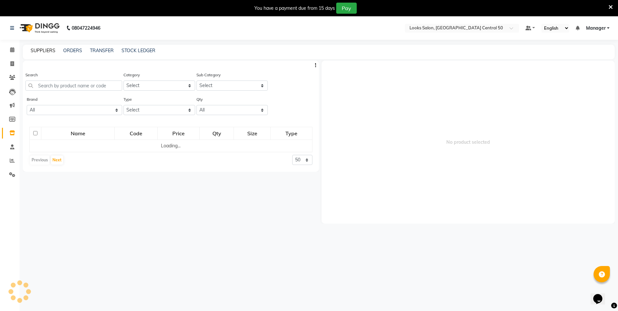
click at [49, 51] on link "SUPPLIERS" at bounding box center [43, 51] width 25 height 6
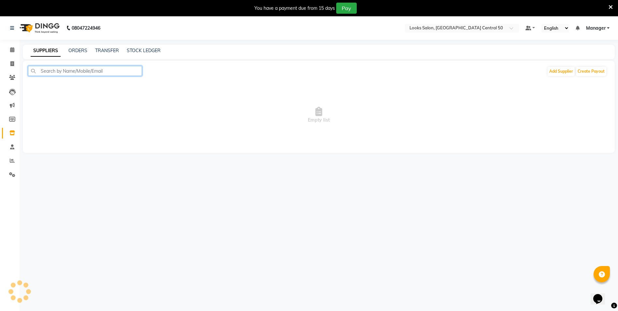
click at [60, 72] on input "text" at bounding box center [85, 71] width 114 height 10
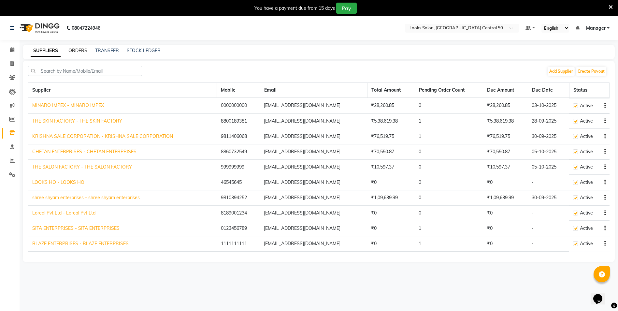
click at [70, 51] on link "ORDERS" at bounding box center [77, 51] width 19 height 6
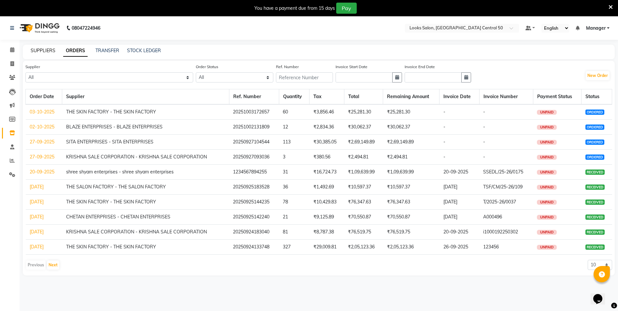
click at [47, 50] on link "SUPPLIERS" at bounding box center [43, 51] width 25 height 6
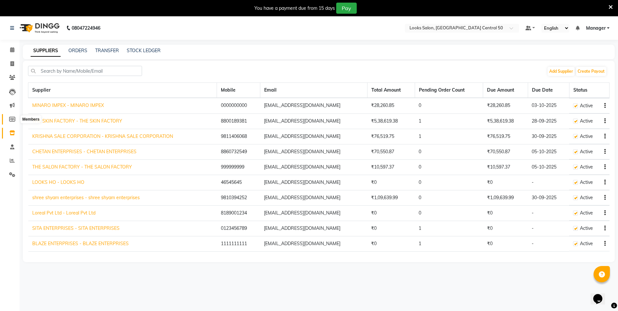
click at [14, 117] on icon at bounding box center [12, 119] width 6 height 5
select select
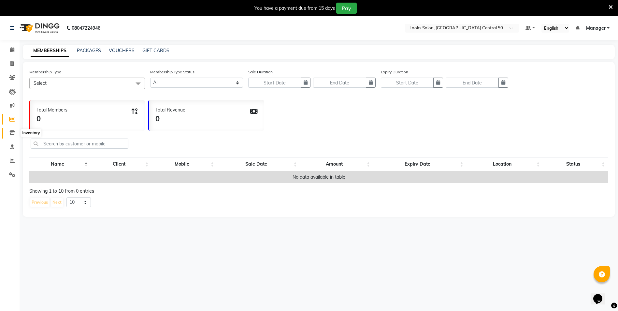
click at [12, 131] on icon at bounding box center [12, 132] width 6 height 5
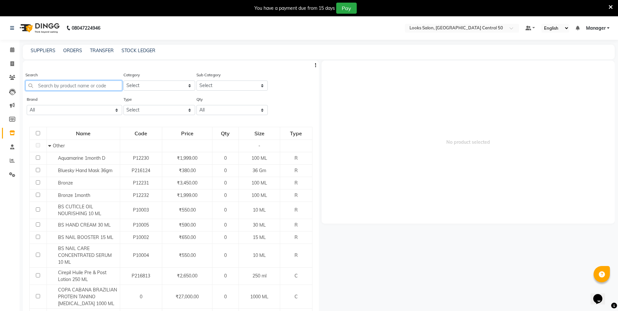
click at [64, 85] on input "text" at bounding box center [73, 85] width 97 height 10
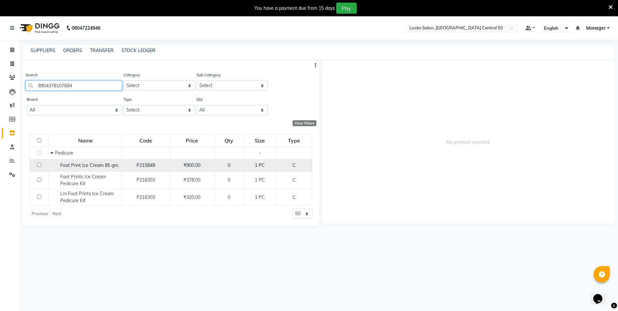
type input "8904378107694"
click at [36, 165] on td at bounding box center [39, 165] width 19 height 12
click at [38, 165] on input "checkbox" at bounding box center [39, 164] width 4 height 4
checkbox input "true"
select select
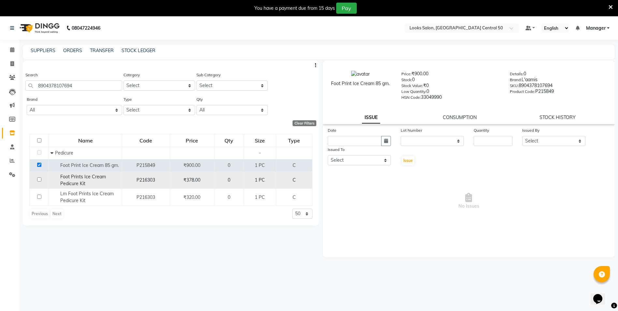
click at [38, 179] on input "checkbox" at bounding box center [39, 179] width 4 height 4
checkbox input "true"
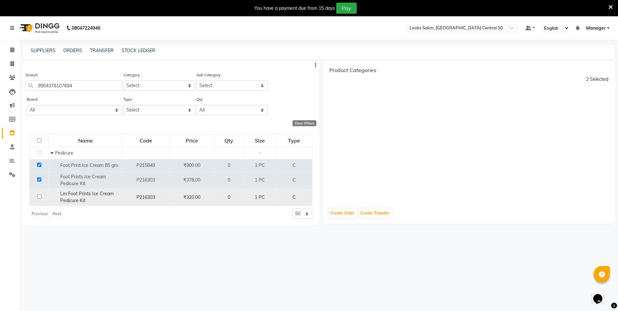
click at [37, 197] on input "checkbox" at bounding box center [39, 196] width 4 height 4
checkbox input "true"
click at [39, 164] on input "checkbox" at bounding box center [39, 164] width 4 height 4
checkbox input "false"
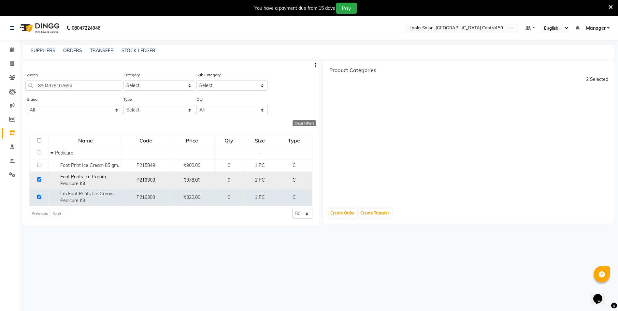
click at [38, 179] on input "checkbox" at bounding box center [39, 179] width 4 height 4
checkbox input "false"
select select
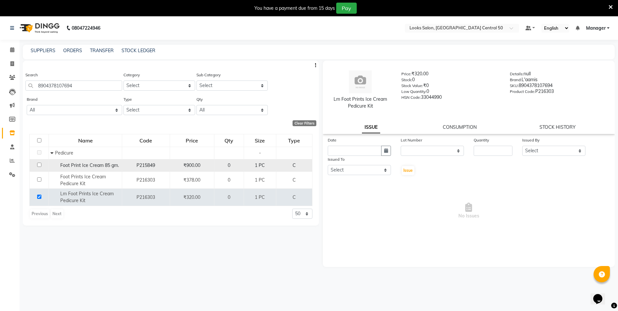
click at [37, 166] on input "checkbox" at bounding box center [39, 164] width 4 height 4
checkbox input "true"
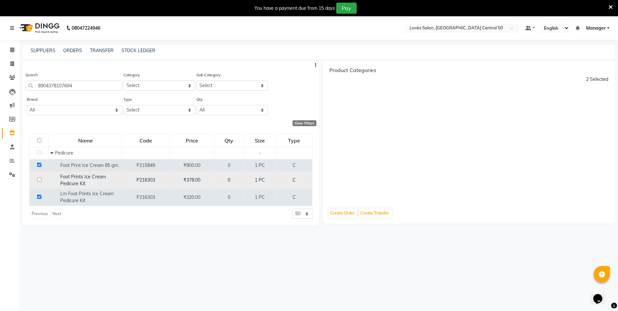
click at [39, 180] on input "checkbox" at bounding box center [39, 179] width 4 height 4
checkbox input "true"
click at [38, 140] on input "checkbox" at bounding box center [39, 140] width 4 height 4
checkbox input "true"
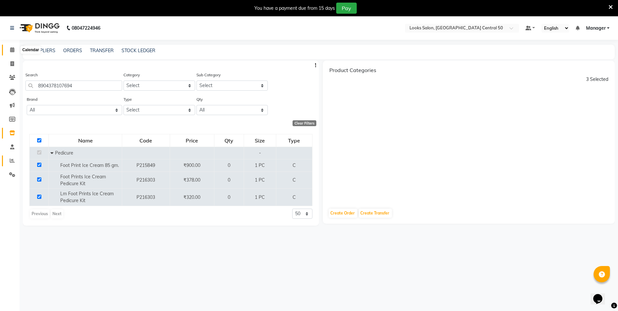
drag, startPoint x: 13, startPoint y: 50, endPoint x: 7, endPoint y: 159, distance: 108.9
click at [13, 50] on icon at bounding box center [12, 49] width 4 height 5
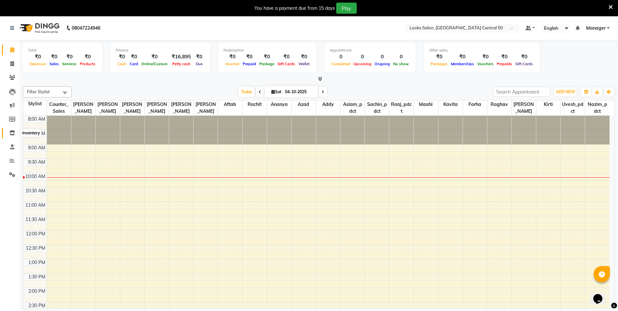
click at [13, 133] on icon at bounding box center [12, 132] width 6 height 5
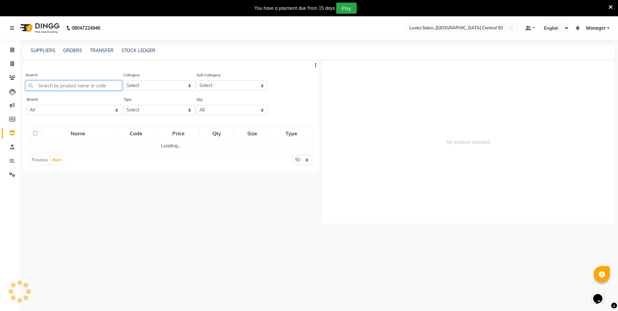
click at [46, 86] on input "text" at bounding box center [73, 85] width 97 height 10
type input "91585808"
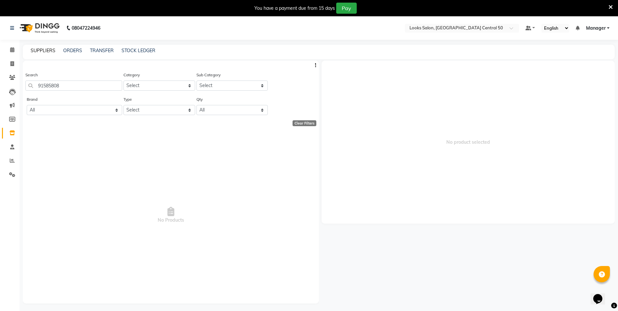
click at [42, 50] on link "SUPPLIERS" at bounding box center [43, 51] width 25 height 6
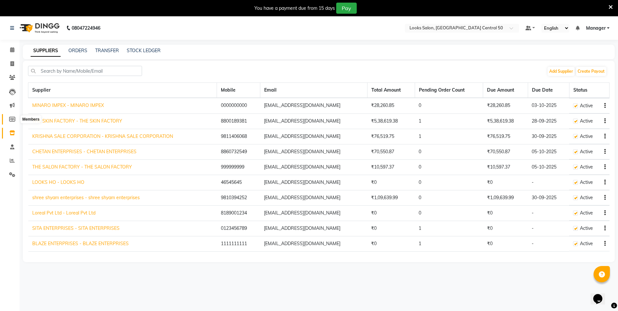
click at [12, 116] on span at bounding box center [12, 119] width 11 height 7
select select
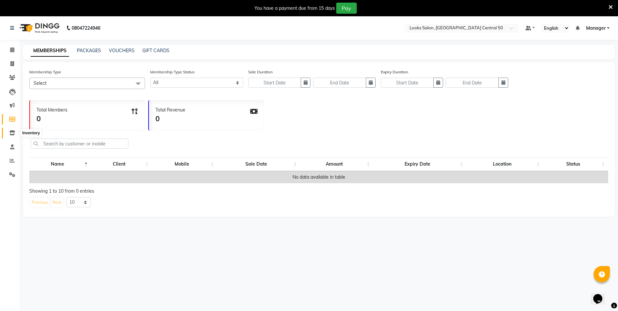
click at [12, 132] on icon at bounding box center [12, 132] width 6 height 5
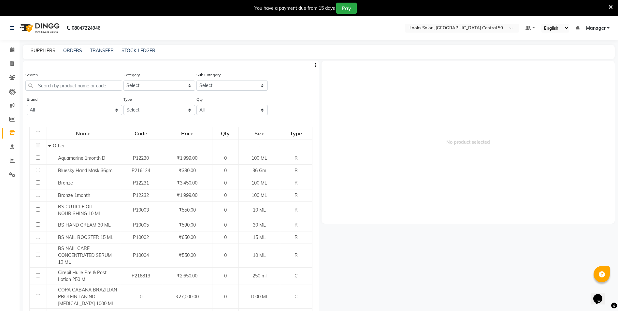
click at [42, 51] on link "SUPPLIERS" at bounding box center [43, 51] width 25 height 6
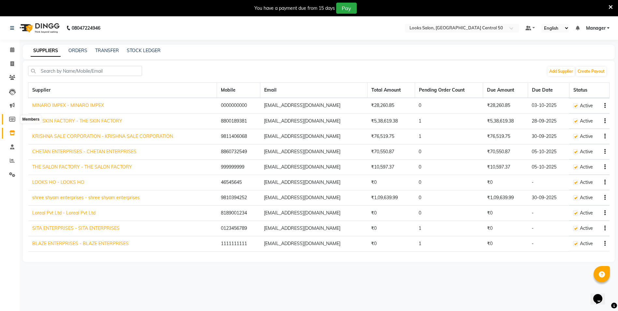
click at [12, 118] on icon at bounding box center [12, 119] width 6 height 5
select select
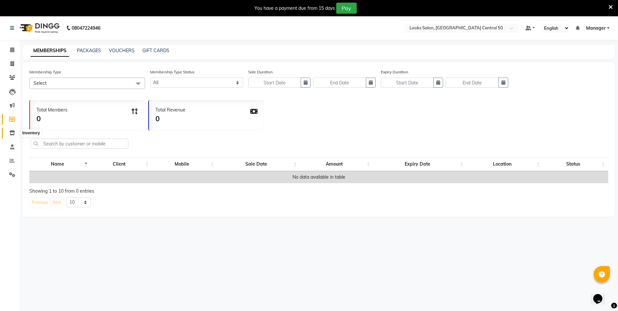
click at [11, 136] on span at bounding box center [12, 132] width 11 height 7
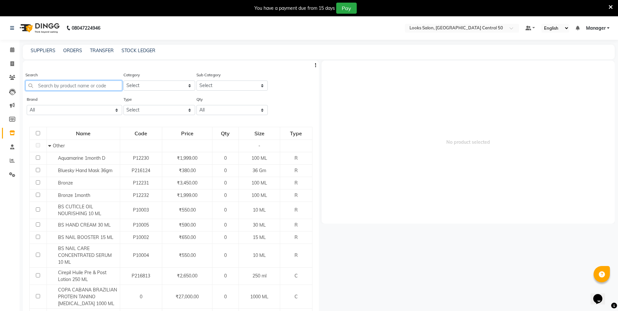
click at [56, 85] on input "text" at bounding box center [73, 85] width 97 height 10
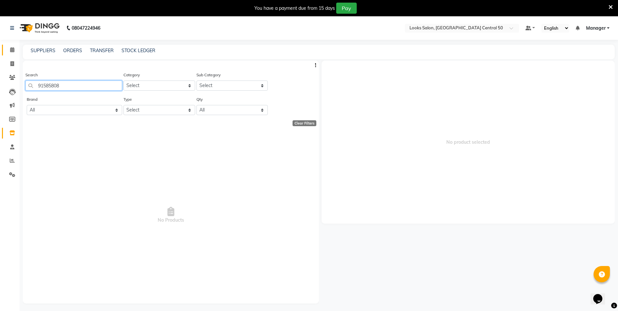
type input "91585808"
click at [11, 54] on link "Calendar" at bounding box center [10, 50] width 16 height 11
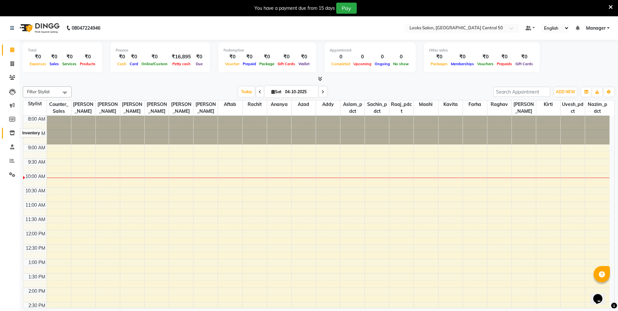
click at [13, 134] on icon at bounding box center [12, 132] width 6 height 5
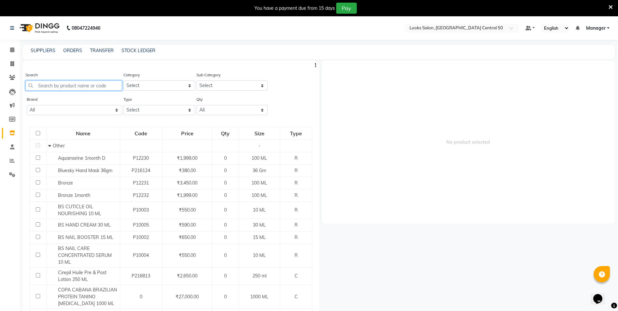
click at [53, 87] on input "text" at bounding box center [73, 85] width 97 height 10
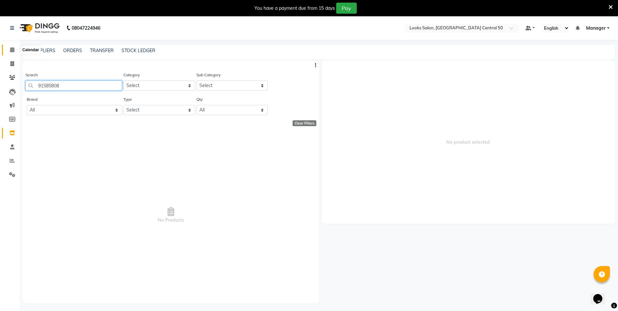
type input "91585808"
click at [10, 49] on icon at bounding box center [12, 49] width 4 height 5
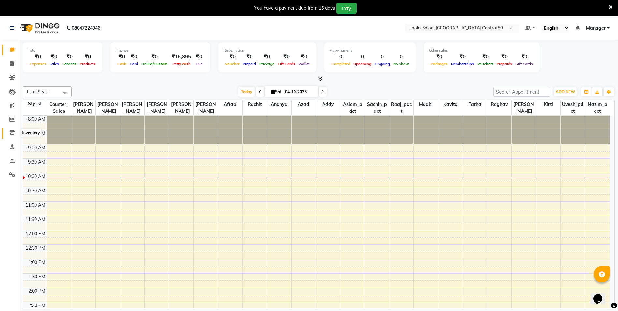
click at [12, 133] on icon at bounding box center [12, 132] width 6 height 5
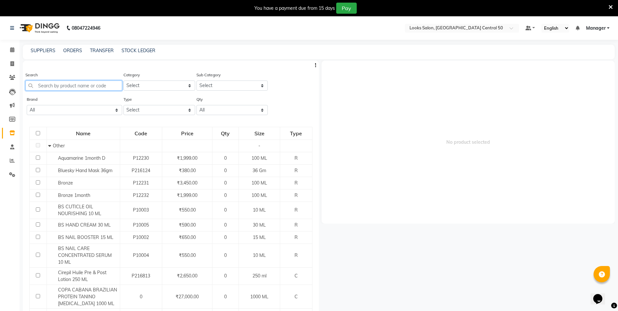
click at [43, 88] on input "text" at bounding box center [73, 85] width 97 height 10
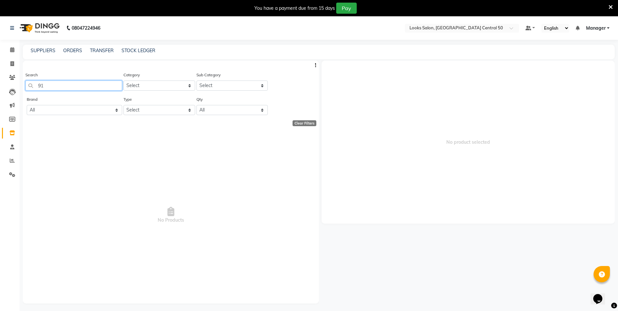
type input "9"
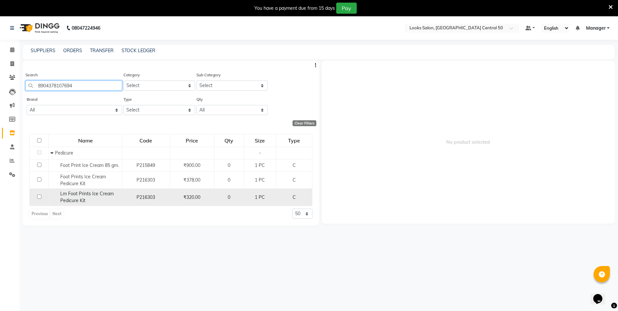
type input "8904378107694"
click at [40, 196] on input "checkbox" at bounding box center [39, 196] width 4 height 4
checkbox input "true"
select select
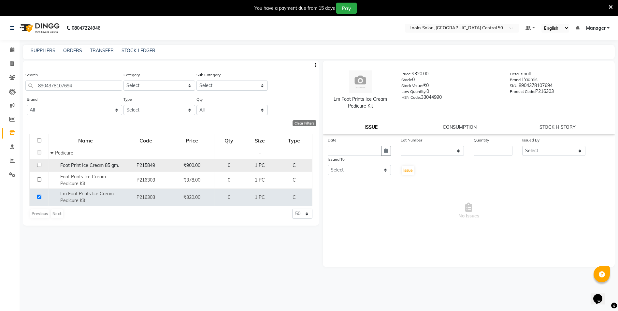
click at [39, 165] on input "checkbox" at bounding box center [39, 164] width 4 height 4
checkbox input "true"
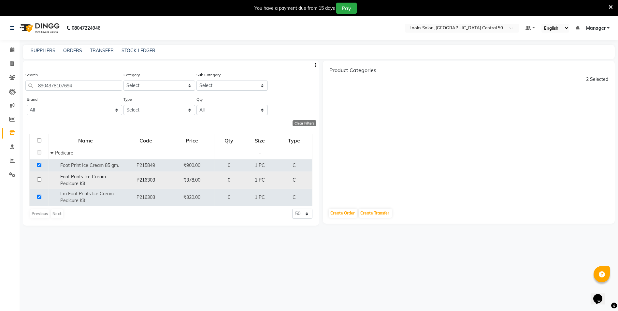
click at [38, 178] on input "checkbox" at bounding box center [39, 179] width 4 height 4
checkbox input "true"
click at [40, 195] on input "checkbox" at bounding box center [39, 196] width 4 height 4
checkbox input "false"
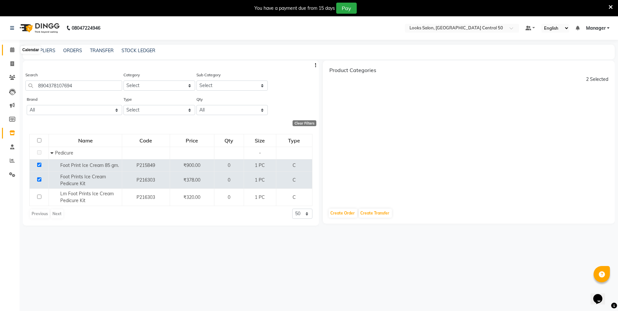
drag, startPoint x: 11, startPoint y: 50, endPoint x: 8, endPoint y: 58, distance: 7.9
click at [11, 50] on icon at bounding box center [12, 49] width 4 height 5
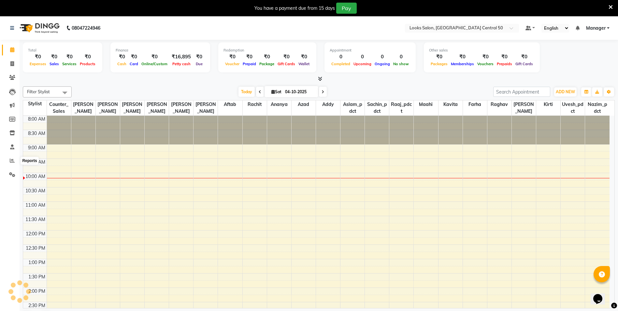
scroll to position [58, 0]
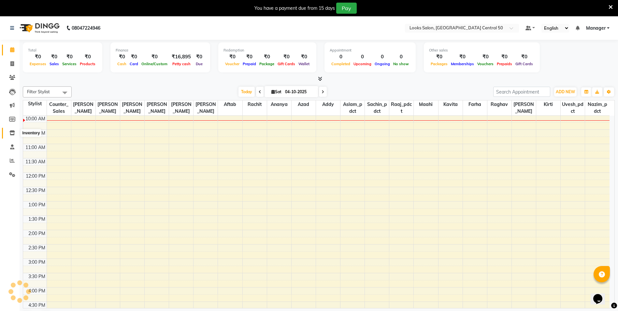
click at [13, 132] on icon at bounding box center [12, 132] width 6 height 5
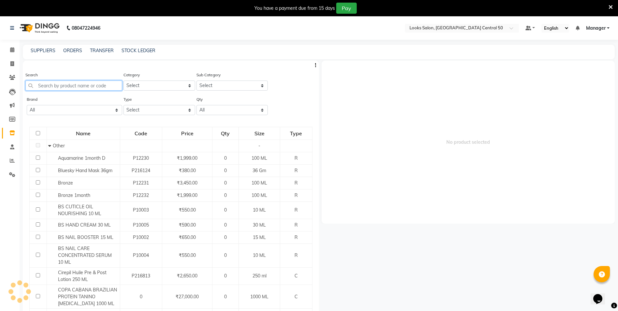
click at [65, 85] on input "text" at bounding box center [73, 85] width 97 height 10
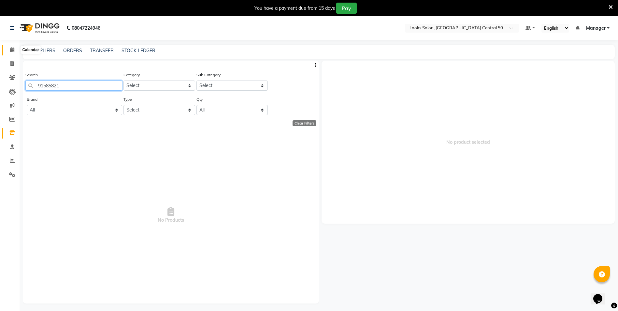
type input "91585821"
click at [11, 48] on icon at bounding box center [12, 49] width 4 height 5
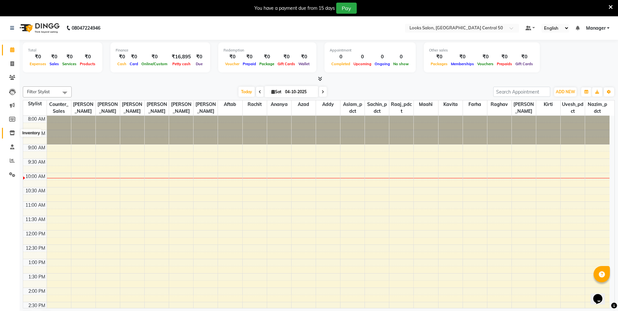
click at [13, 134] on icon at bounding box center [12, 132] width 6 height 5
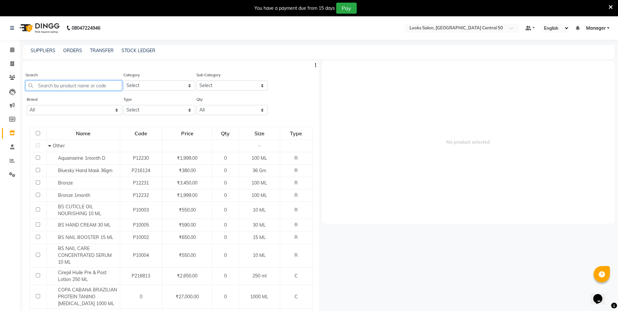
click at [67, 87] on input "text" at bounding box center [73, 85] width 97 height 10
click at [6, 147] on link "Staff" at bounding box center [10, 147] width 16 height 11
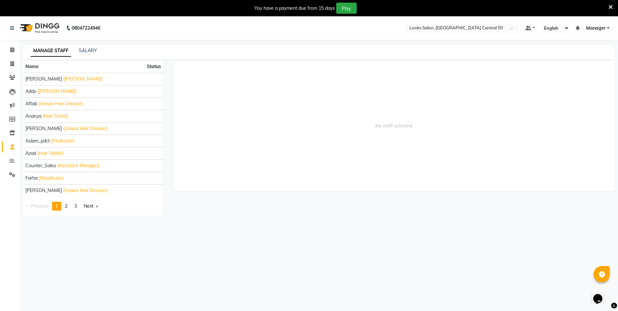
click at [6, 147] on link "Staff" at bounding box center [10, 147] width 16 height 11
drag, startPoint x: 13, startPoint y: 49, endPoint x: 16, endPoint y: 52, distance: 3.9
click at [13, 49] on icon at bounding box center [12, 49] width 4 height 5
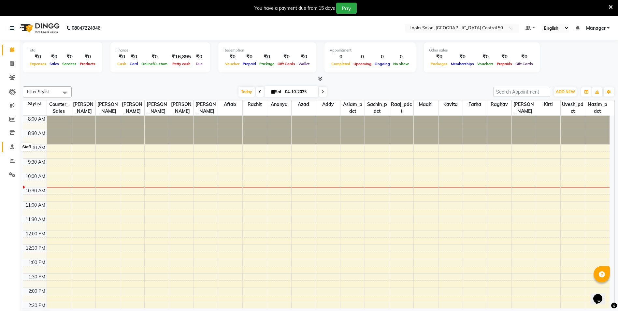
click at [14, 147] on icon at bounding box center [12, 146] width 4 height 5
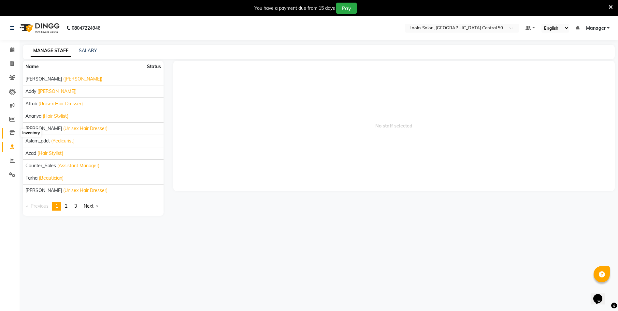
click at [12, 131] on icon at bounding box center [12, 132] width 6 height 5
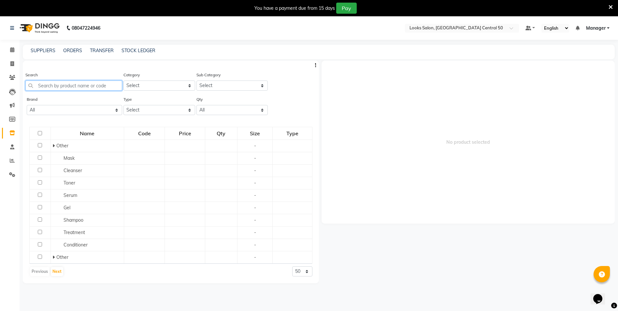
click at [58, 84] on input "text" at bounding box center [73, 85] width 97 height 10
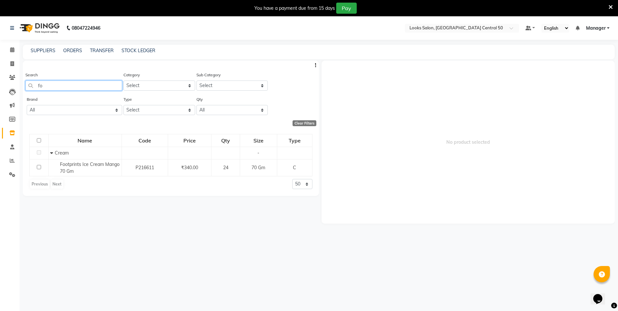
type input "f"
type input "l"
